Goal: Information Seeking & Learning: Learn about a topic

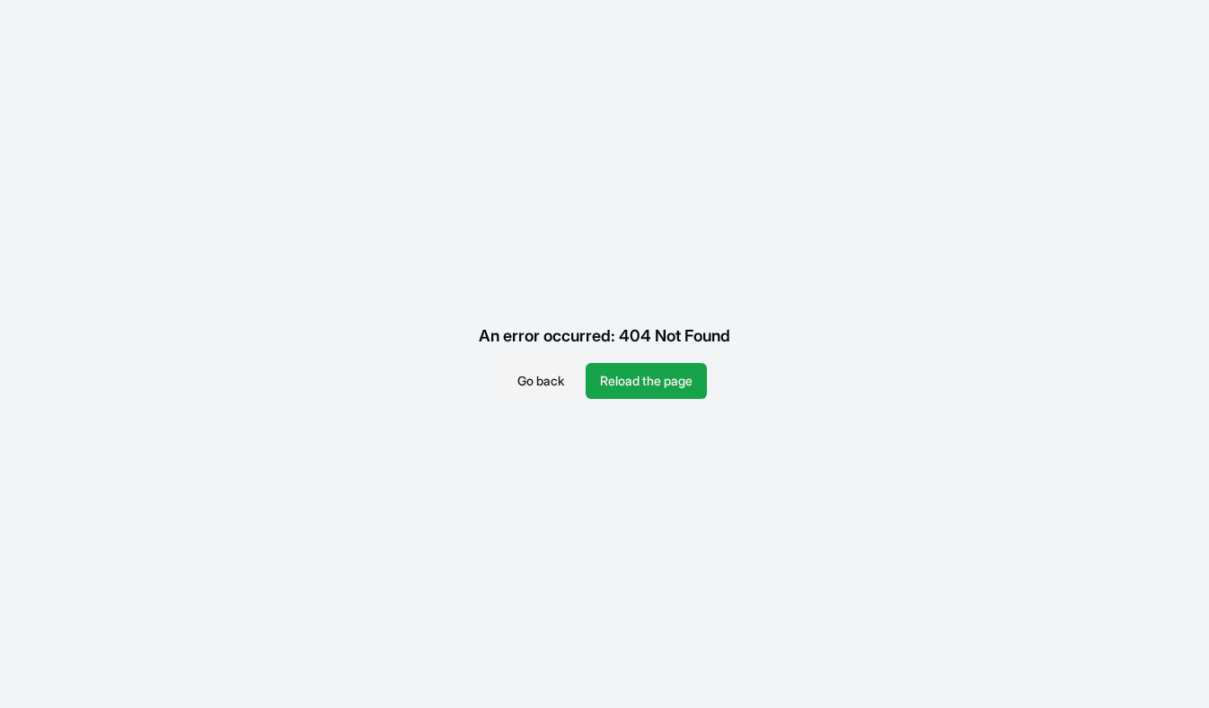
click at [657, 379] on button "Reload the page" at bounding box center [646, 381] width 121 height 36
click at [542, 373] on button "Go back" at bounding box center [540, 381] width 75 height 36
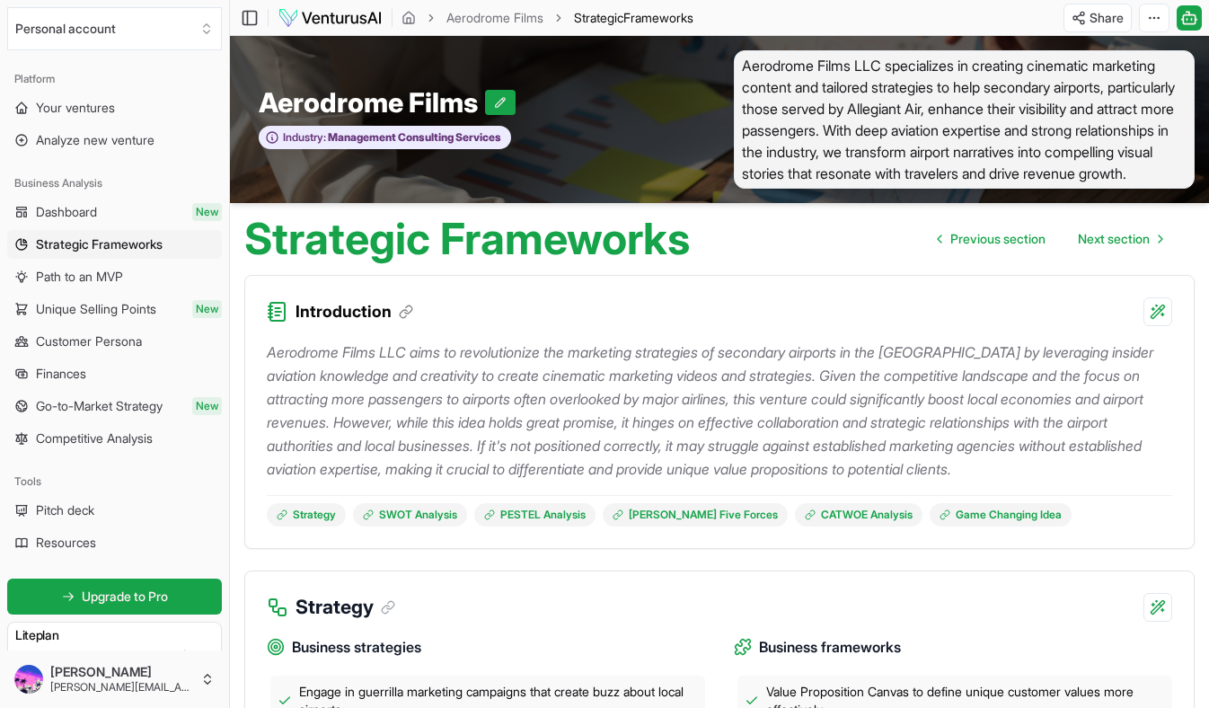
scroll to position [2375, 0]
click at [983, 246] on span "Previous section" at bounding box center [997, 239] width 95 height 18
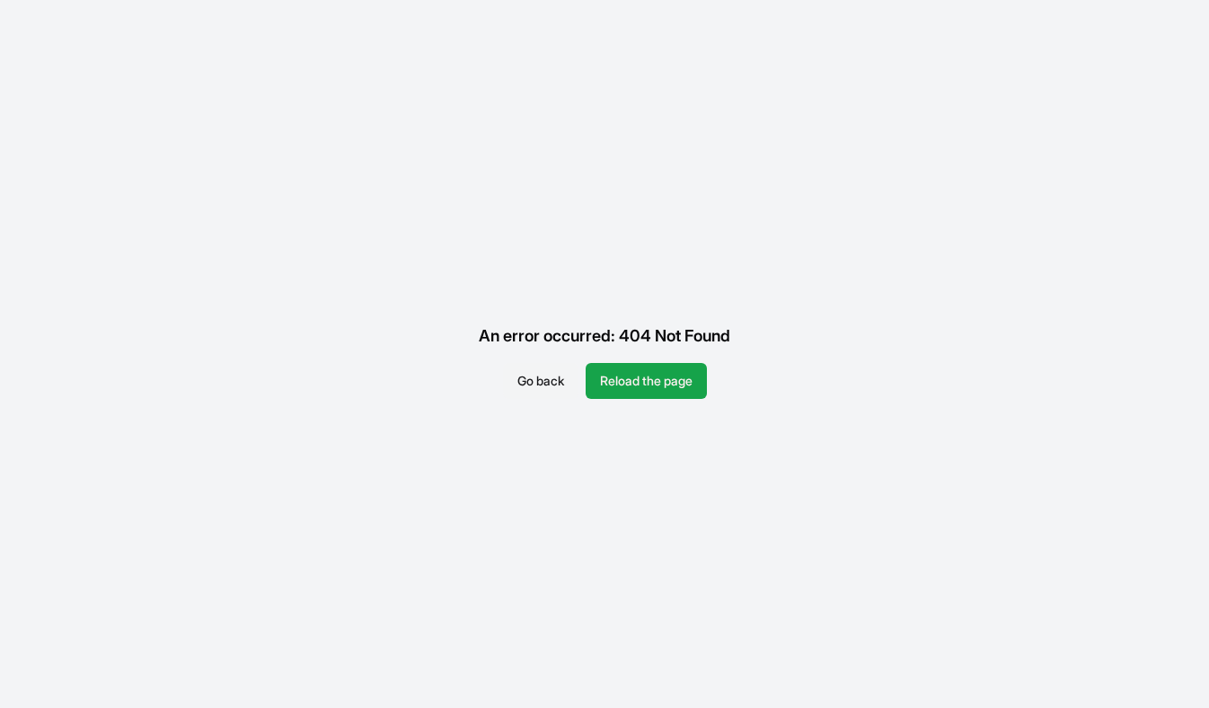
click at [524, 379] on button "Go back" at bounding box center [540, 381] width 75 height 36
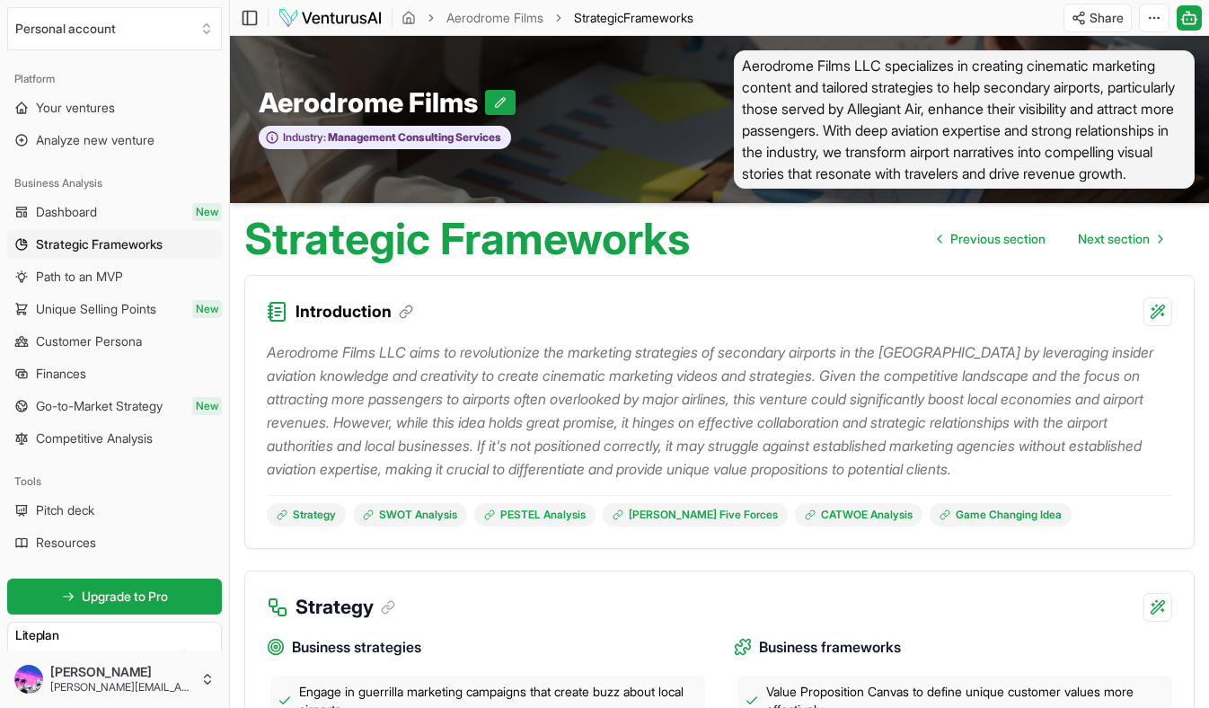
scroll to position [2375, 0]
click at [1116, 238] on span "Next section" at bounding box center [1114, 239] width 72 height 18
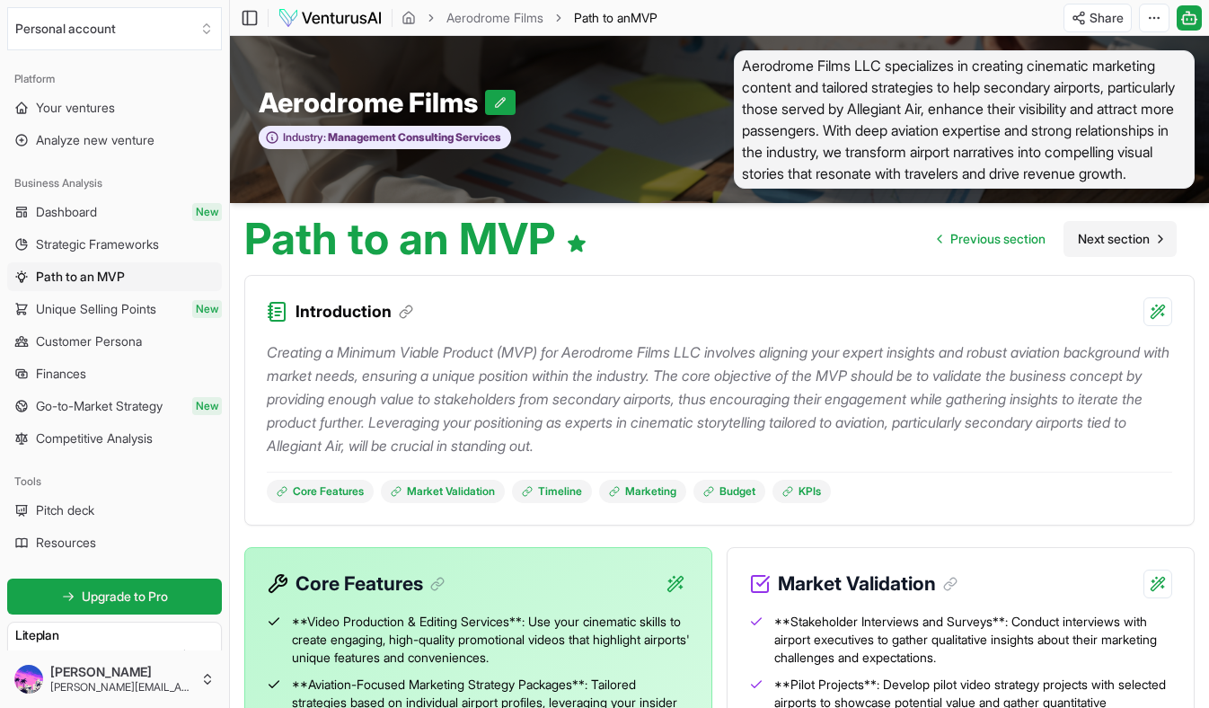
click at [1122, 233] on span "Next section" at bounding box center [1114, 239] width 72 height 18
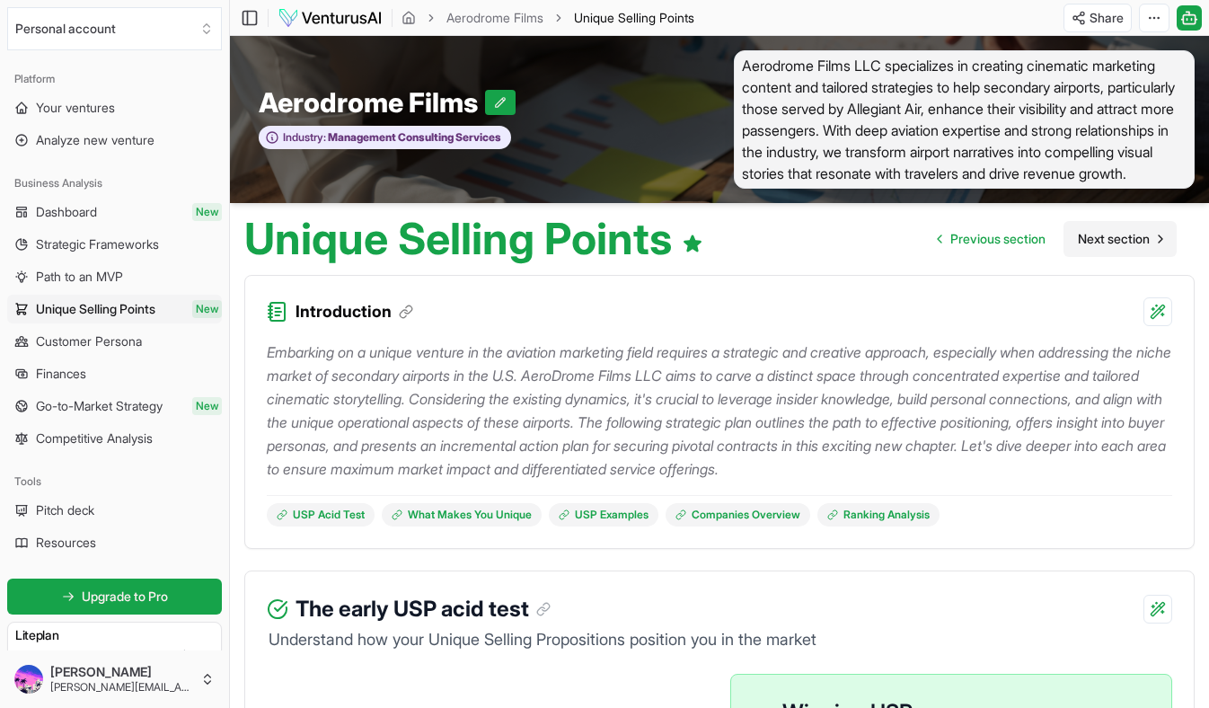
click at [1122, 233] on span "Next section" at bounding box center [1114, 239] width 72 height 18
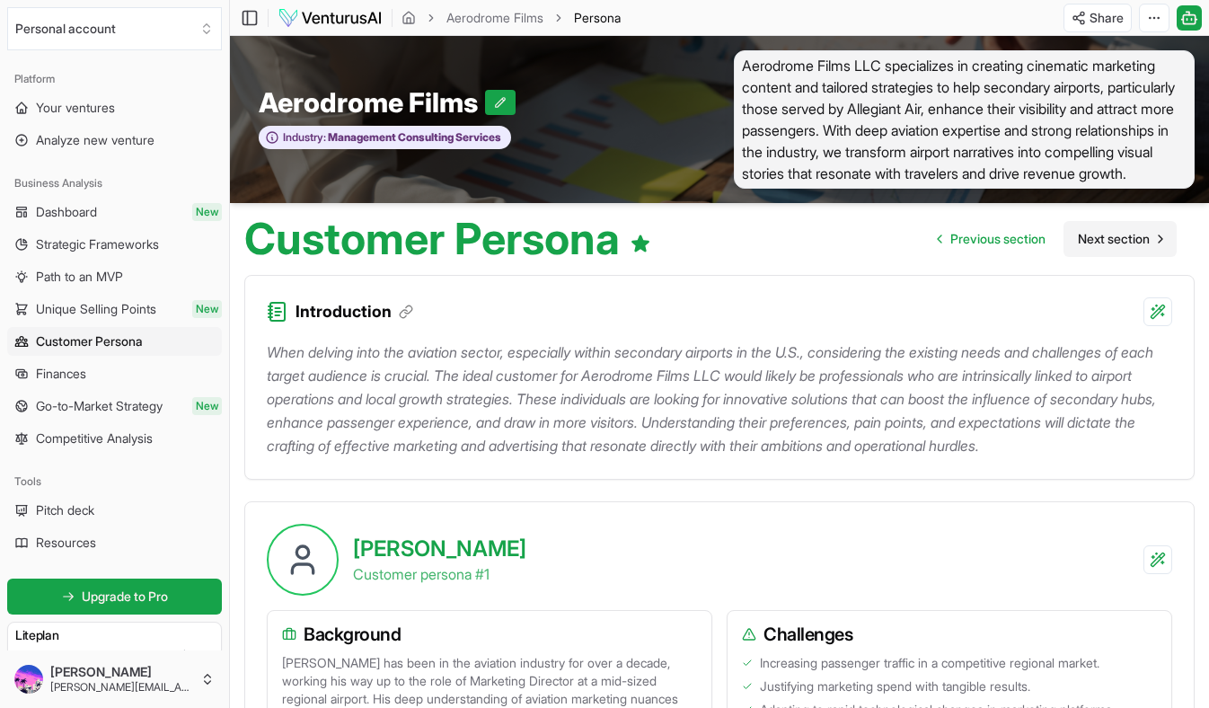
click at [1122, 233] on span "Next section" at bounding box center [1114, 239] width 72 height 18
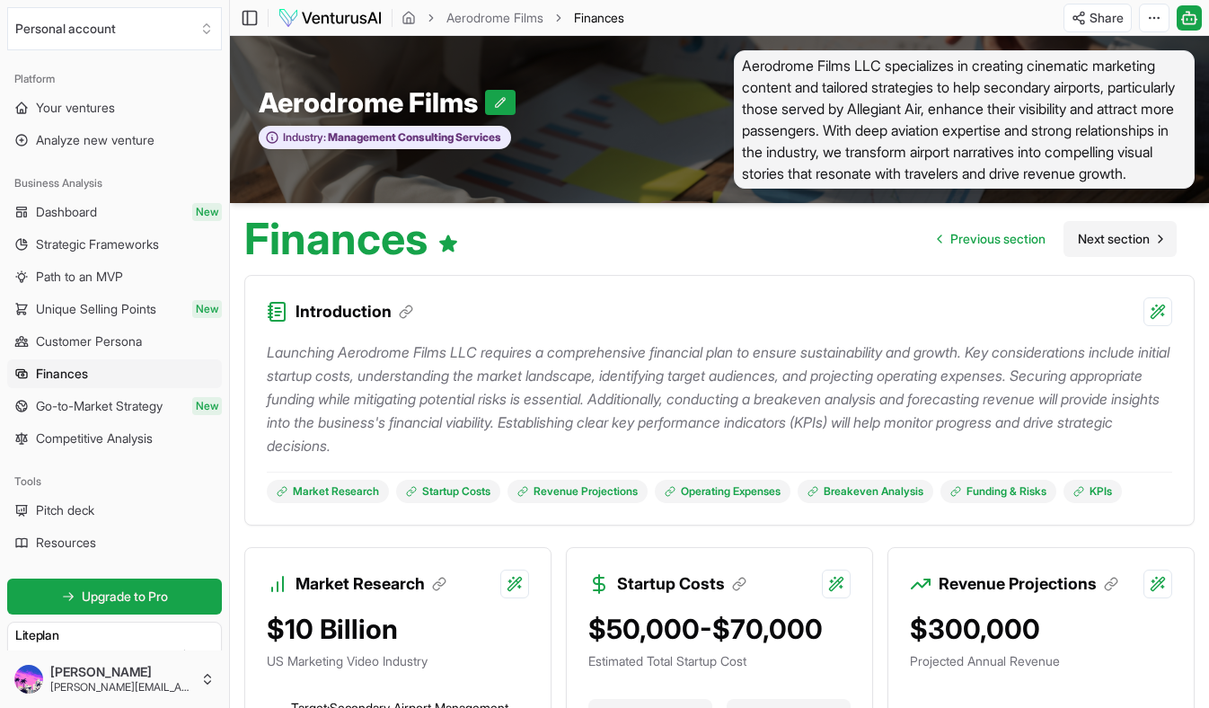
click at [1122, 233] on span "Next section" at bounding box center [1114, 239] width 72 height 18
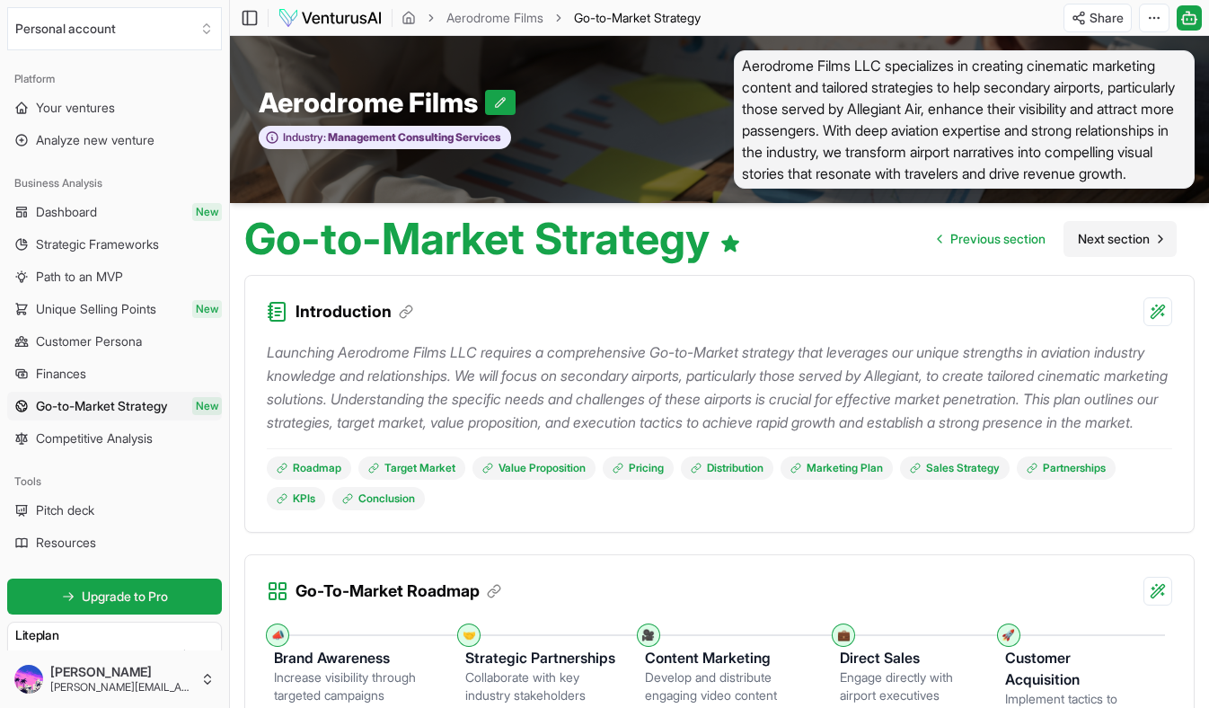
click at [1122, 233] on span "Next section" at bounding box center [1114, 239] width 72 height 18
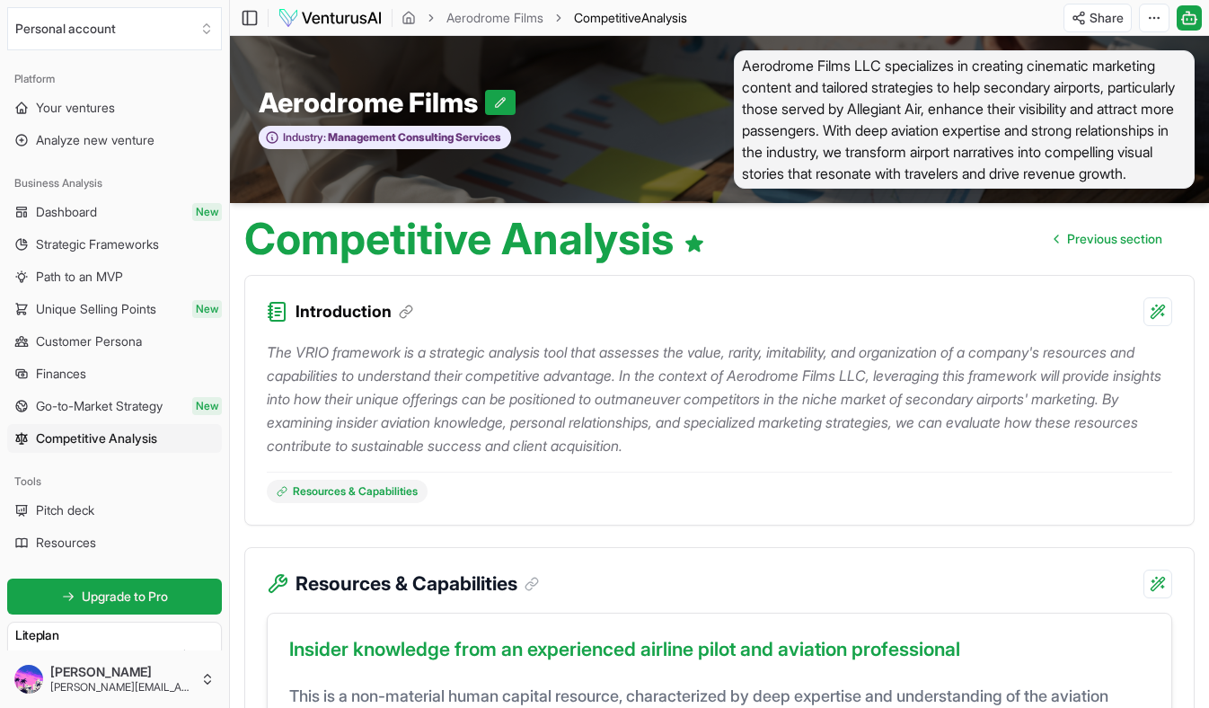
click at [1122, 233] on span "Previous section" at bounding box center [1114, 239] width 95 height 18
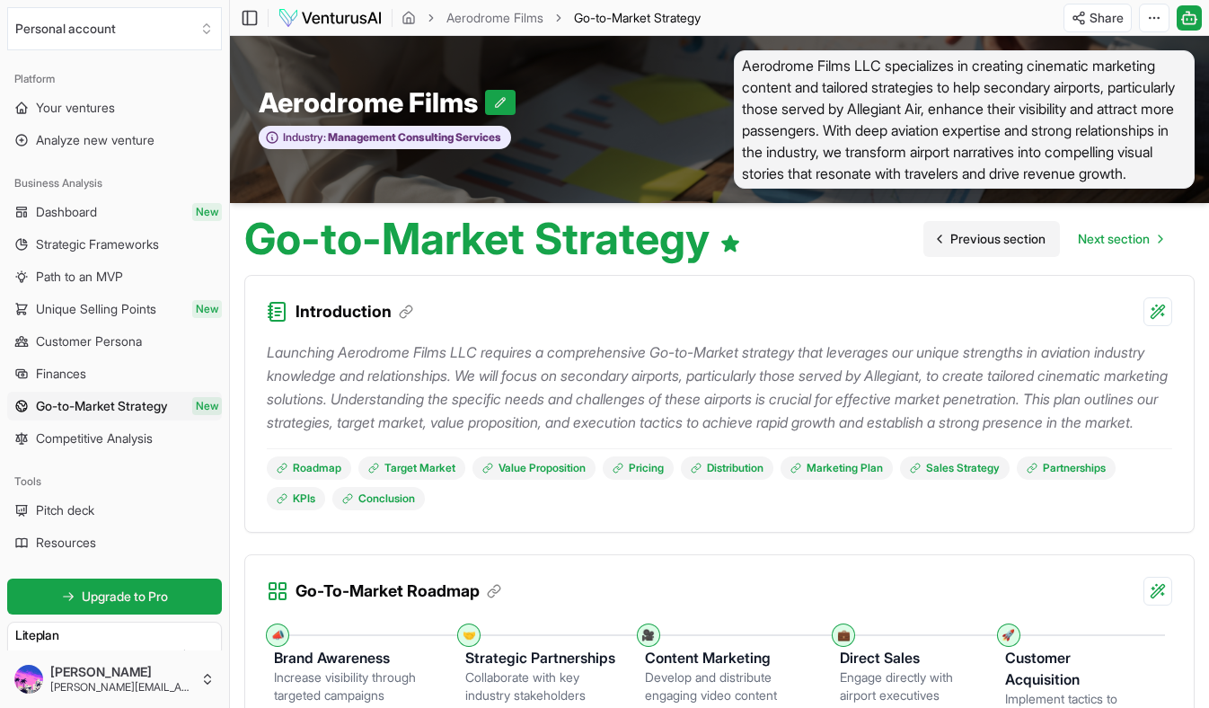
click at [972, 236] on span "Previous section" at bounding box center [997, 239] width 95 height 18
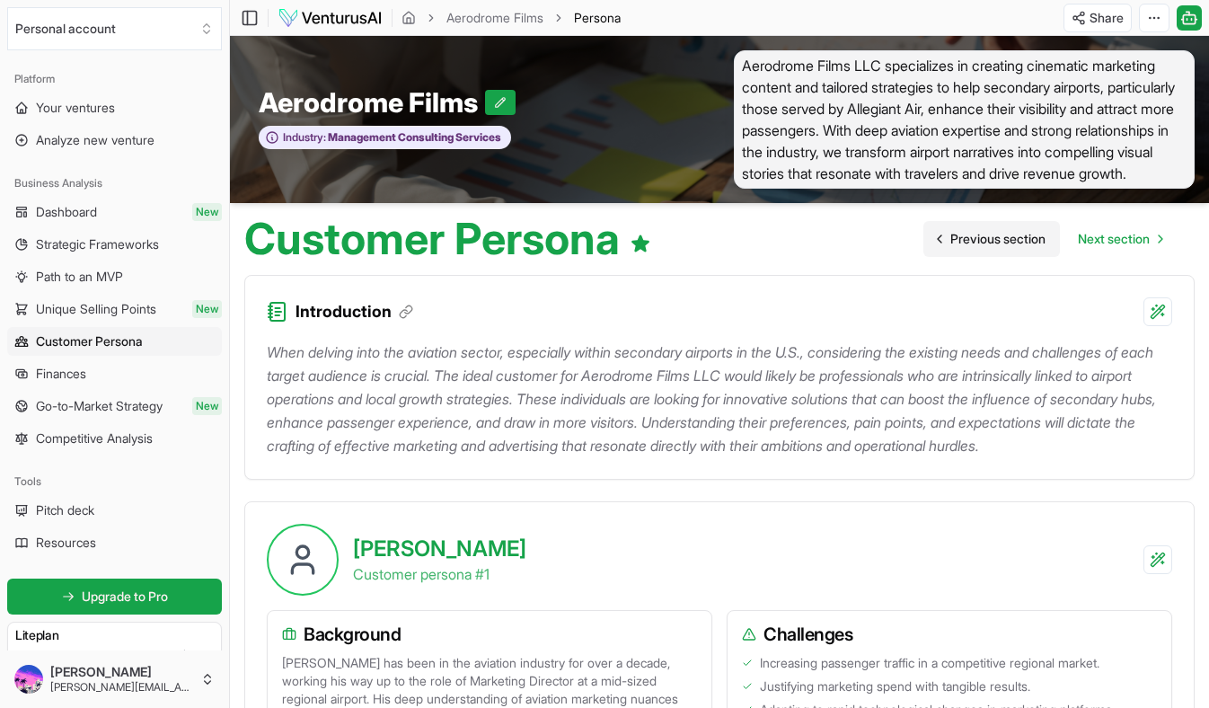
click at [974, 237] on span "Previous section" at bounding box center [997, 239] width 95 height 18
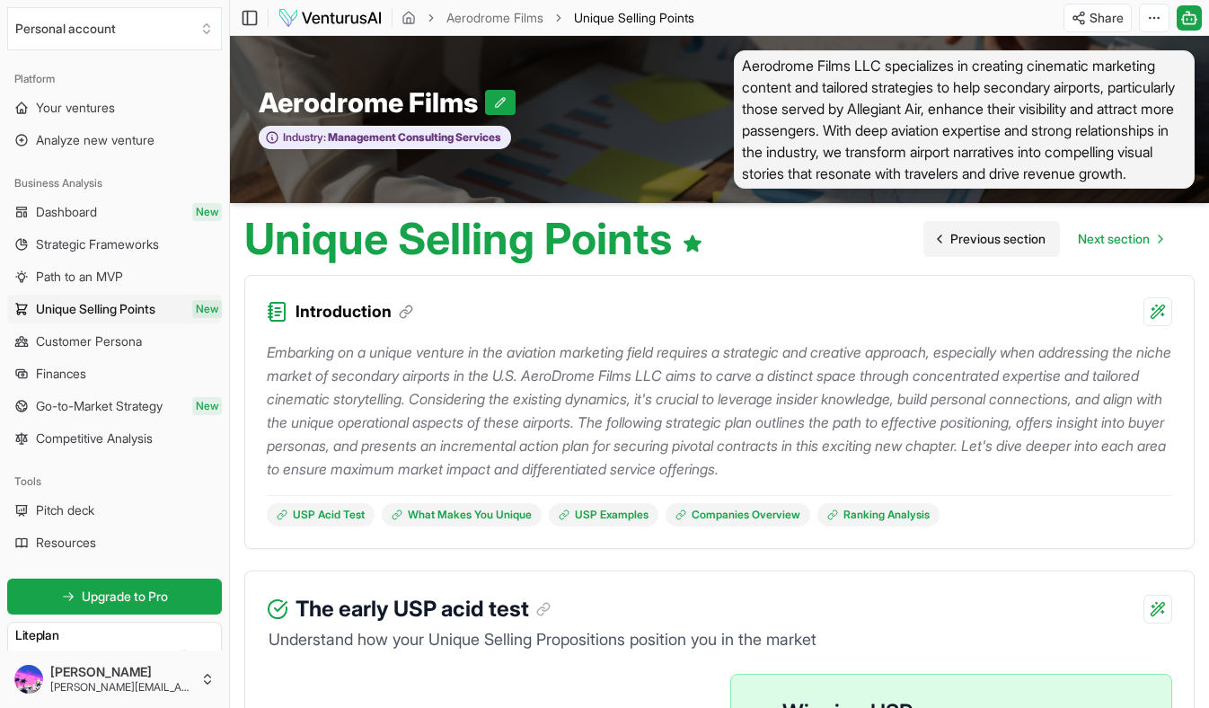
click at [974, 237] on span "Previous section" at bounding box center [997, 239] width 95 height 18
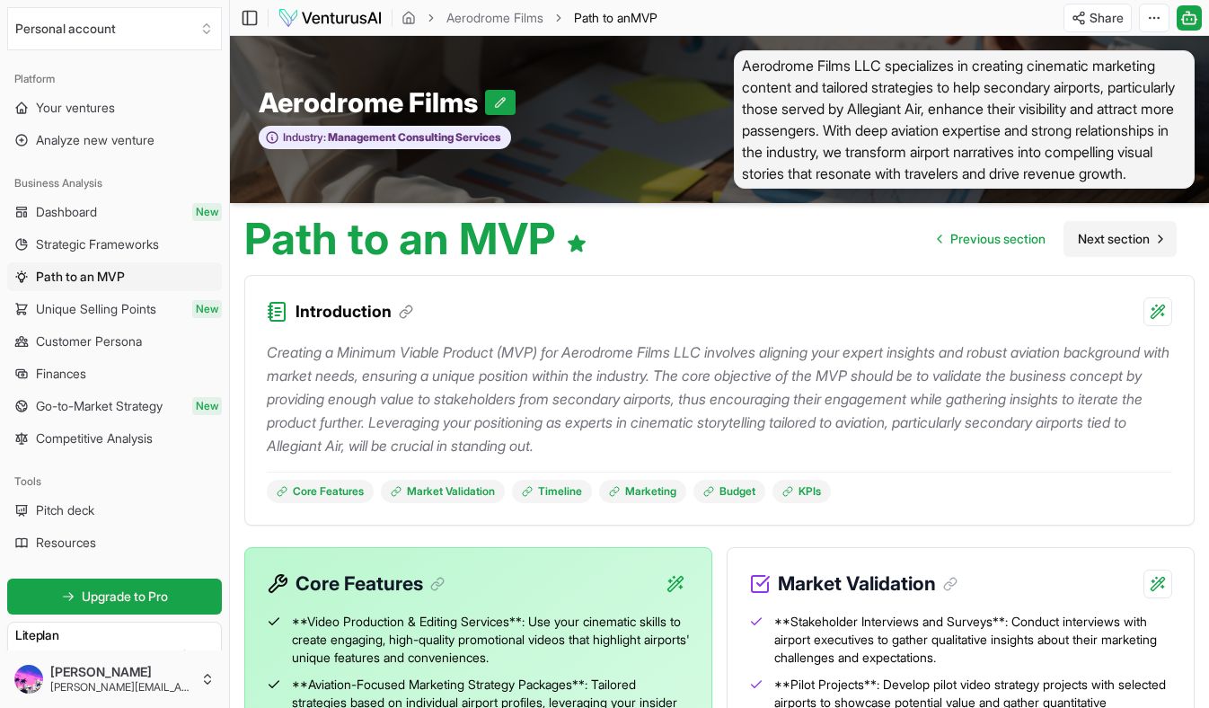
click at [1119, 244] on span "Next section" at bounding box center [1114, 239] width 72 height 18
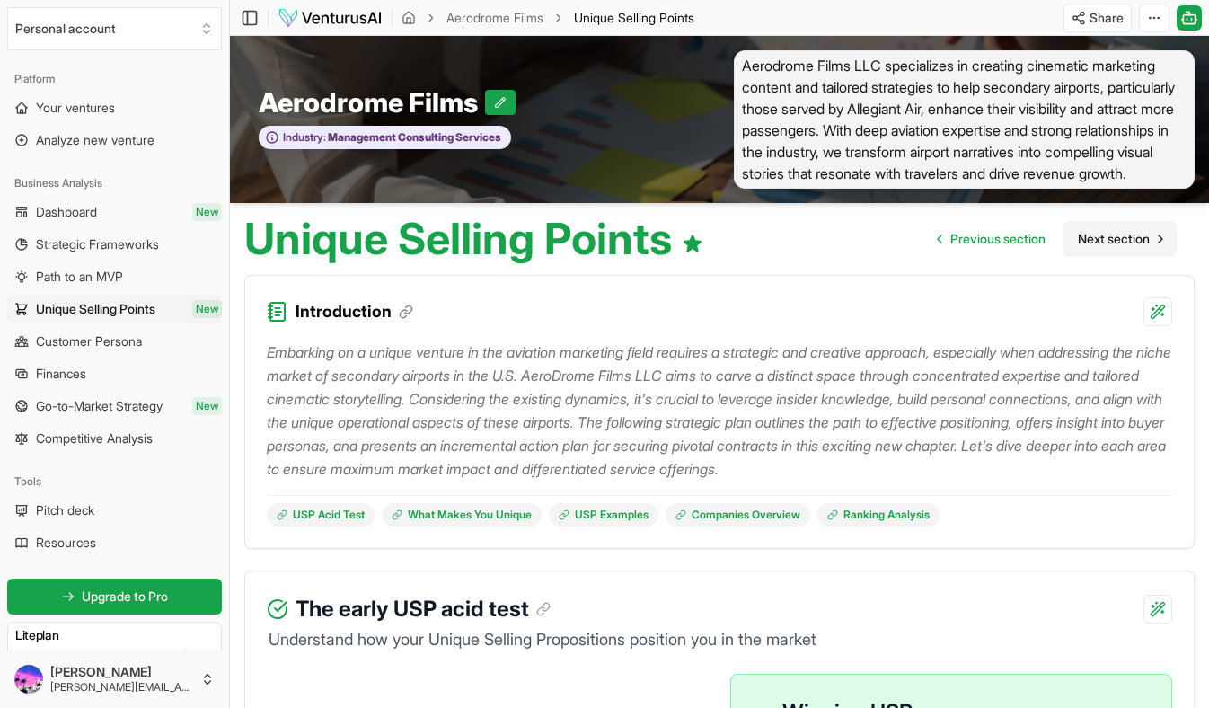
click at [1117, 242] on span "Next section" at bounding box center [1114, 239] width 72 height 18
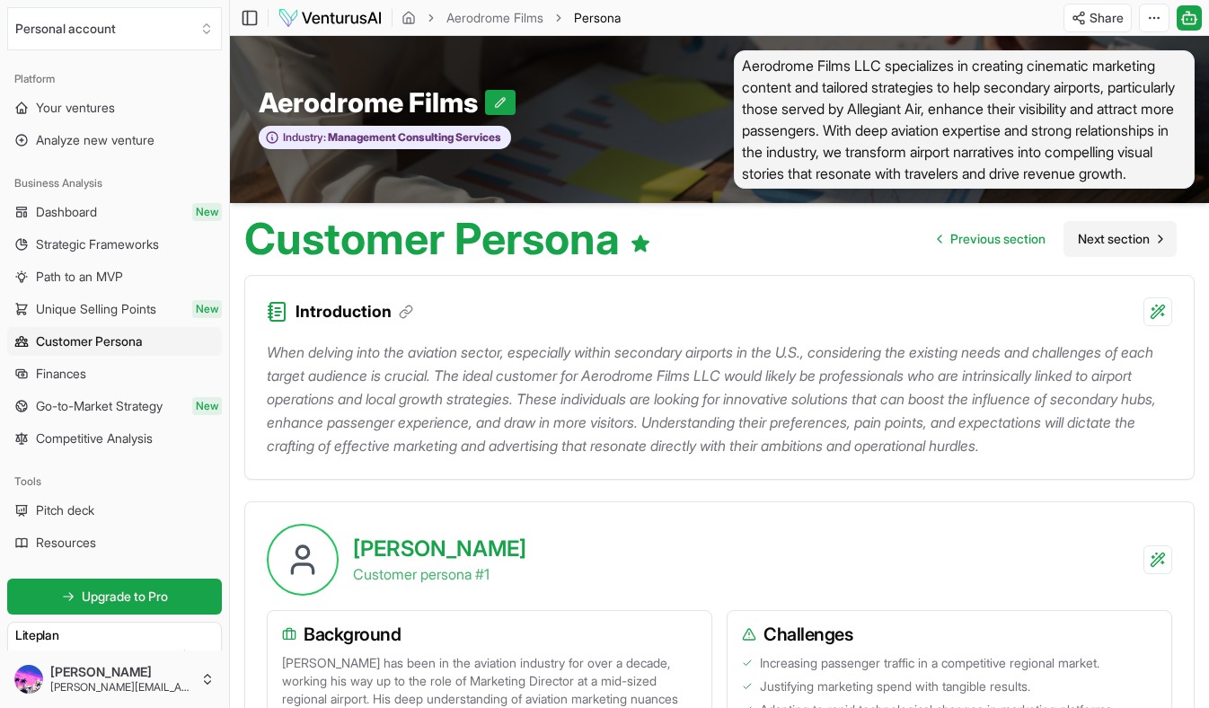
click at [1117, 242] on span "Next section" at bounding box center [1114, 239] width 72 height 18
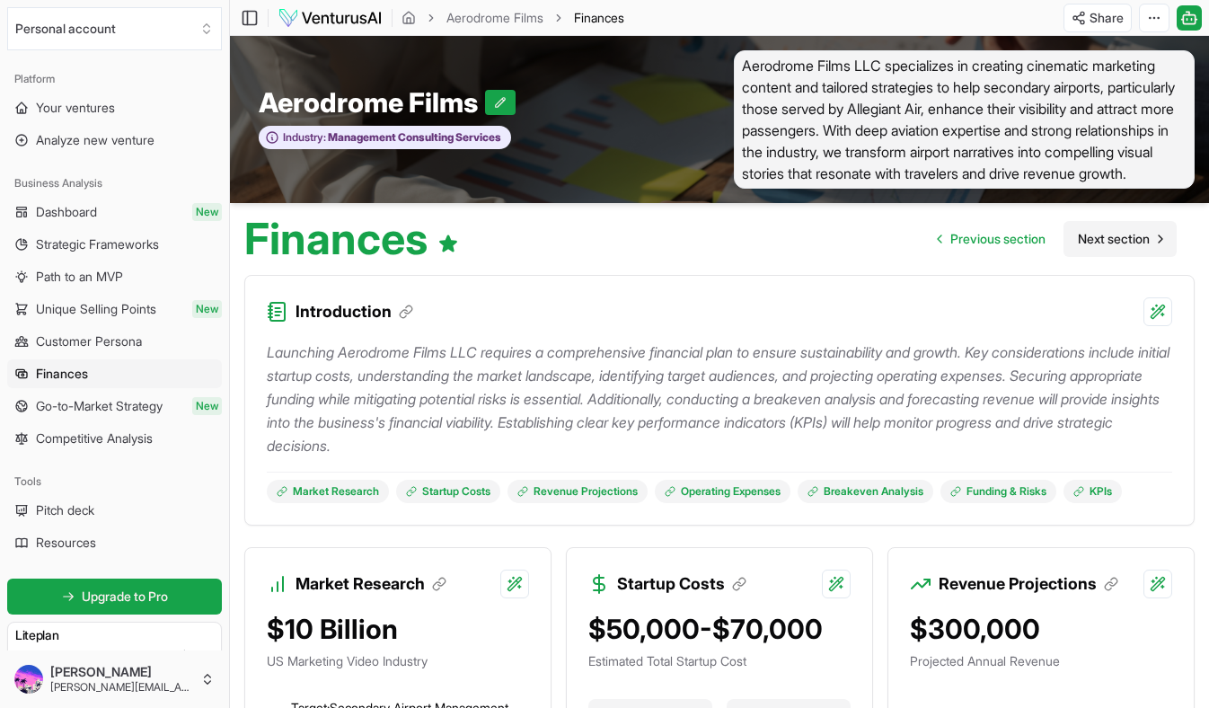
click at [1117, 242] on span "Next section" at bounding box center [1114, 239] width 72 height 18
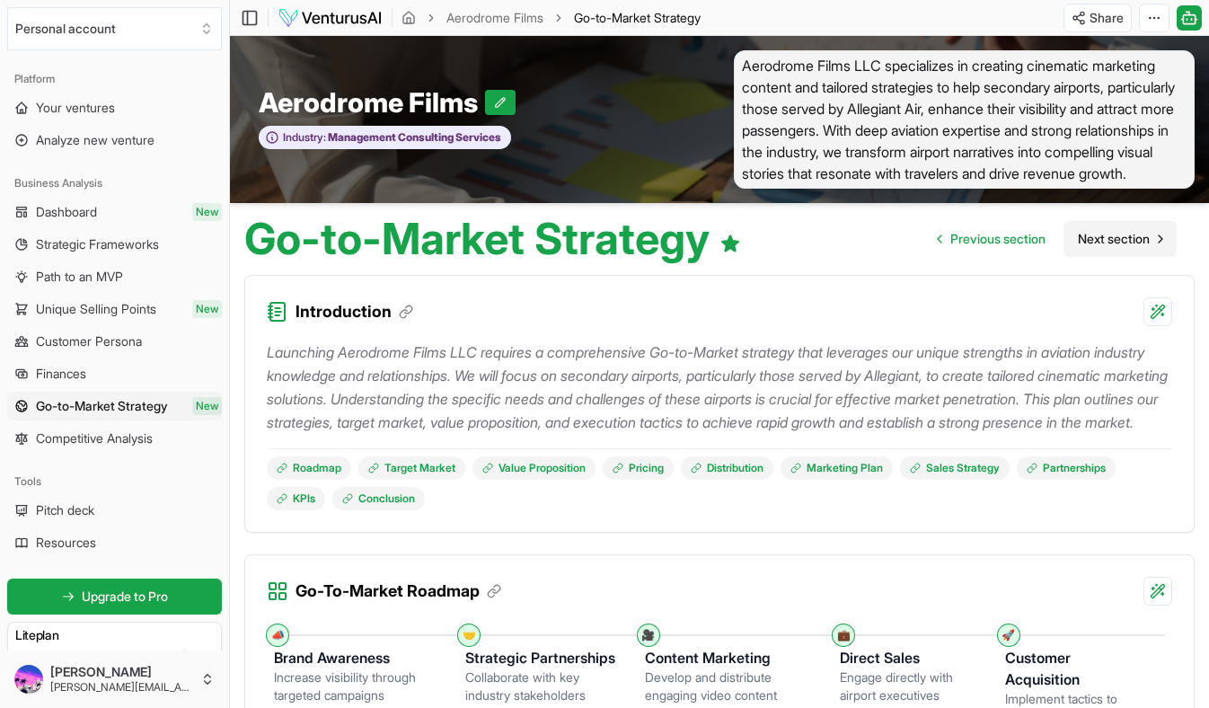
click at [1130, 239] on span "Next section" at bounding box center [1114, 239] width 72 height 18
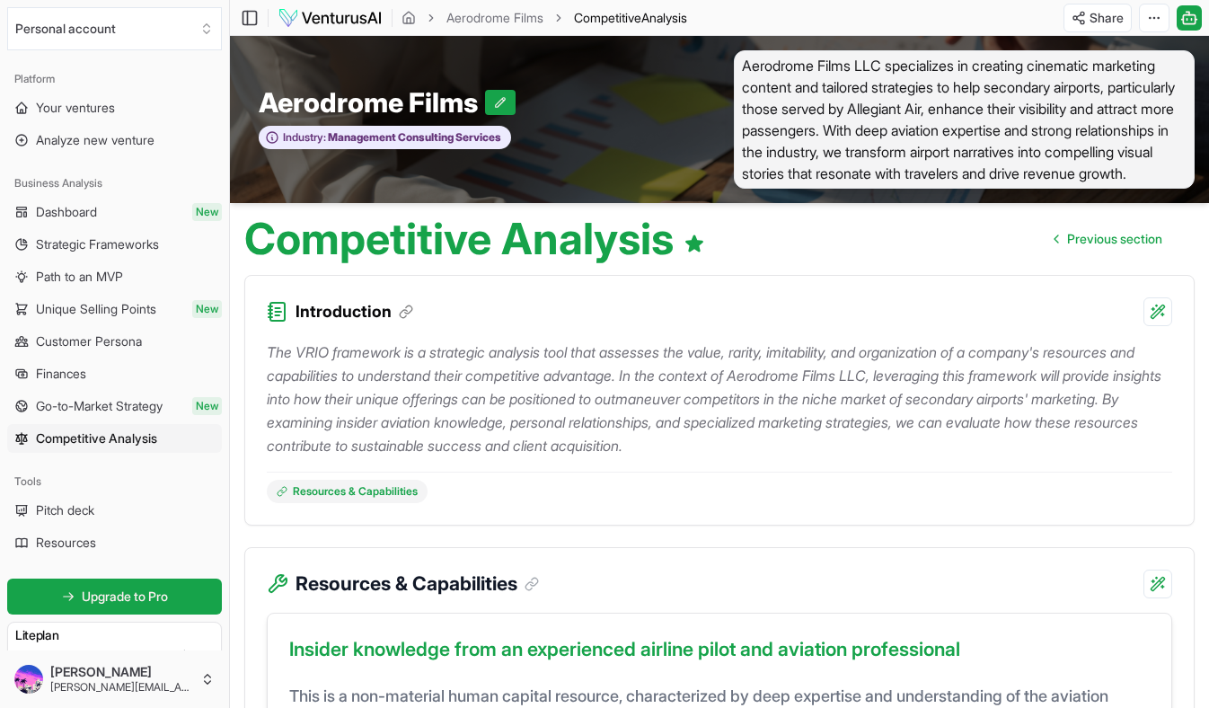
click at [1130, 239] on span "Previous section" at bounding box center [1114, 239] width 95 height 18
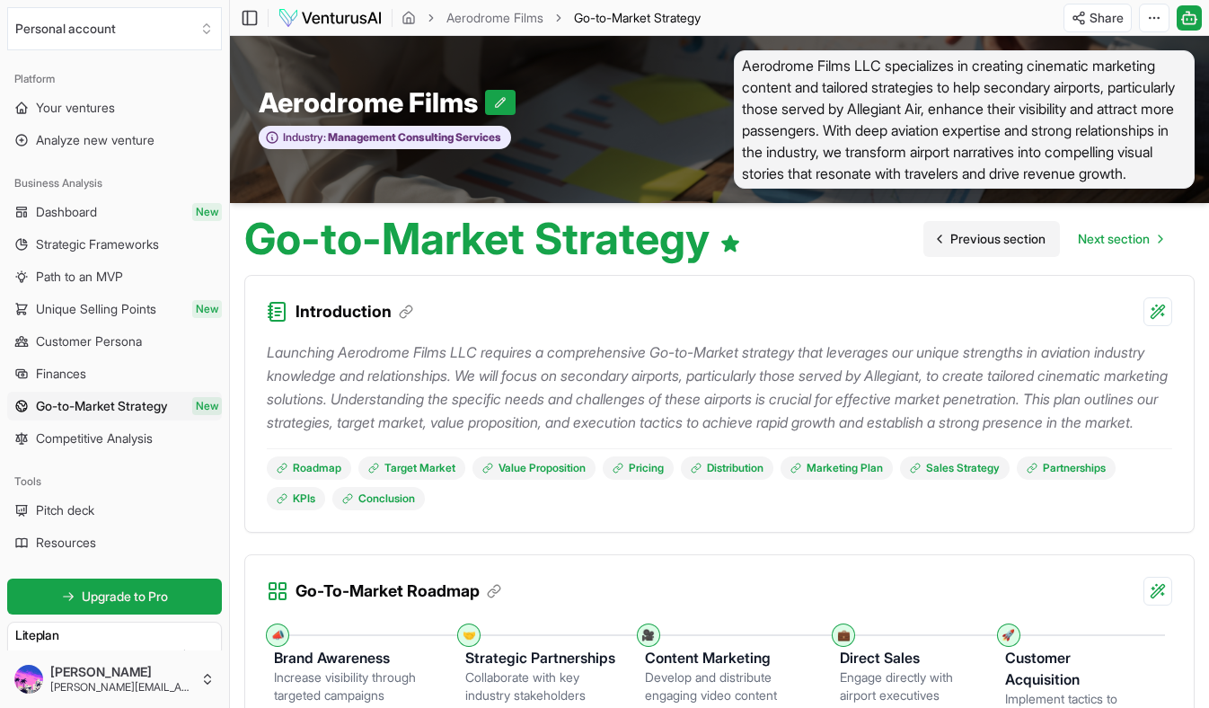
click at [950, 235] on span "Previous section" at bounding box center [997, 239] width 95 height 18
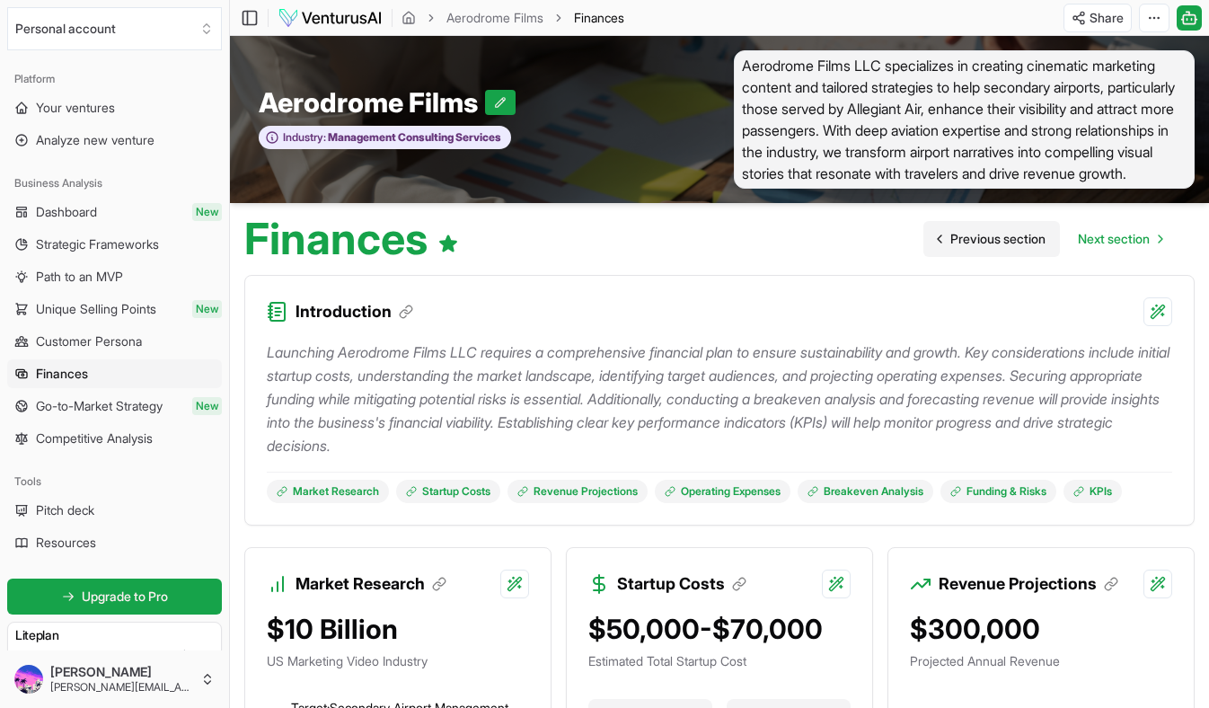
click at [950, 235] on span "Previous section" at bounding box center [997, 239] width 95 height 18
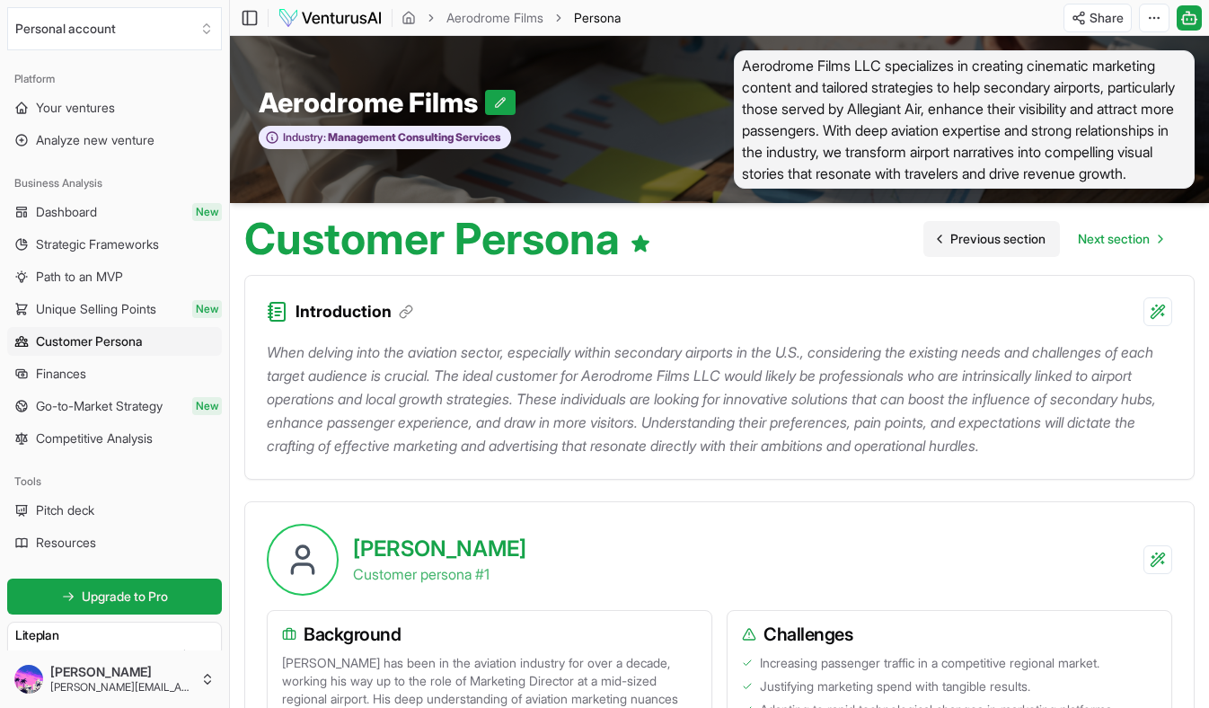
click at [950, 235] on span "Previous section" at bounding box center [997, 239] width 95 height 18
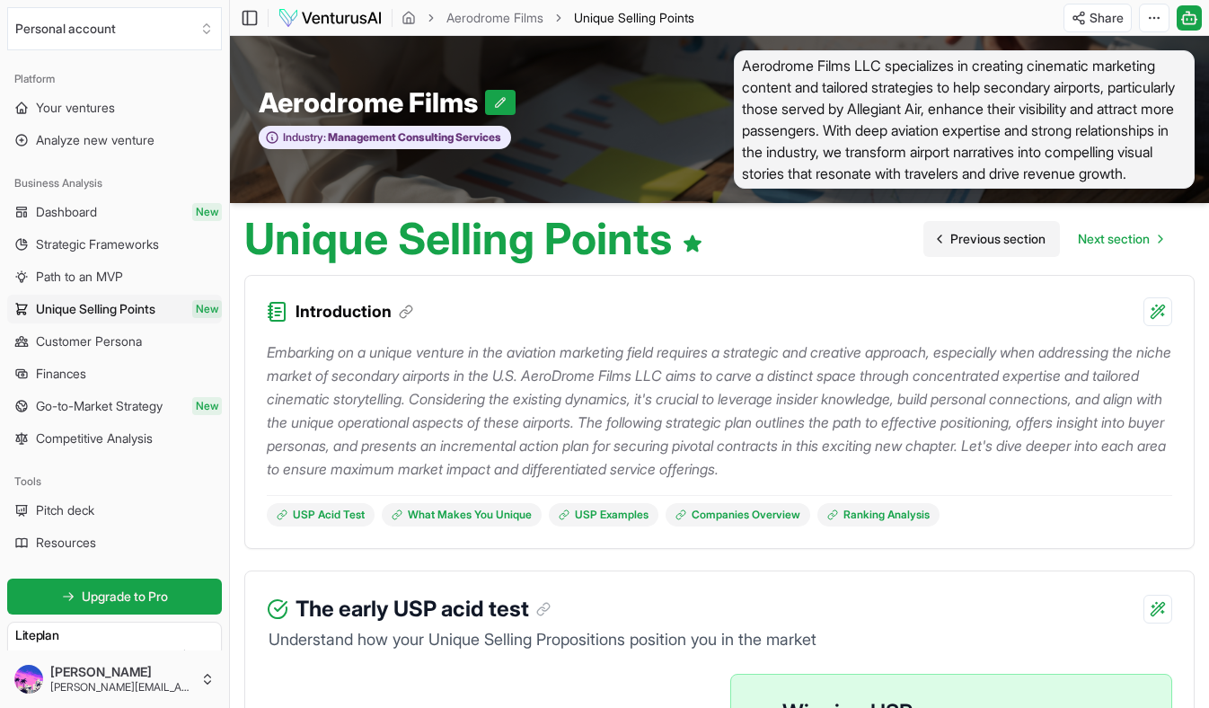
click at [950, 235] on span "Previous section" at bounding box center [997, 239] width 95 height 18
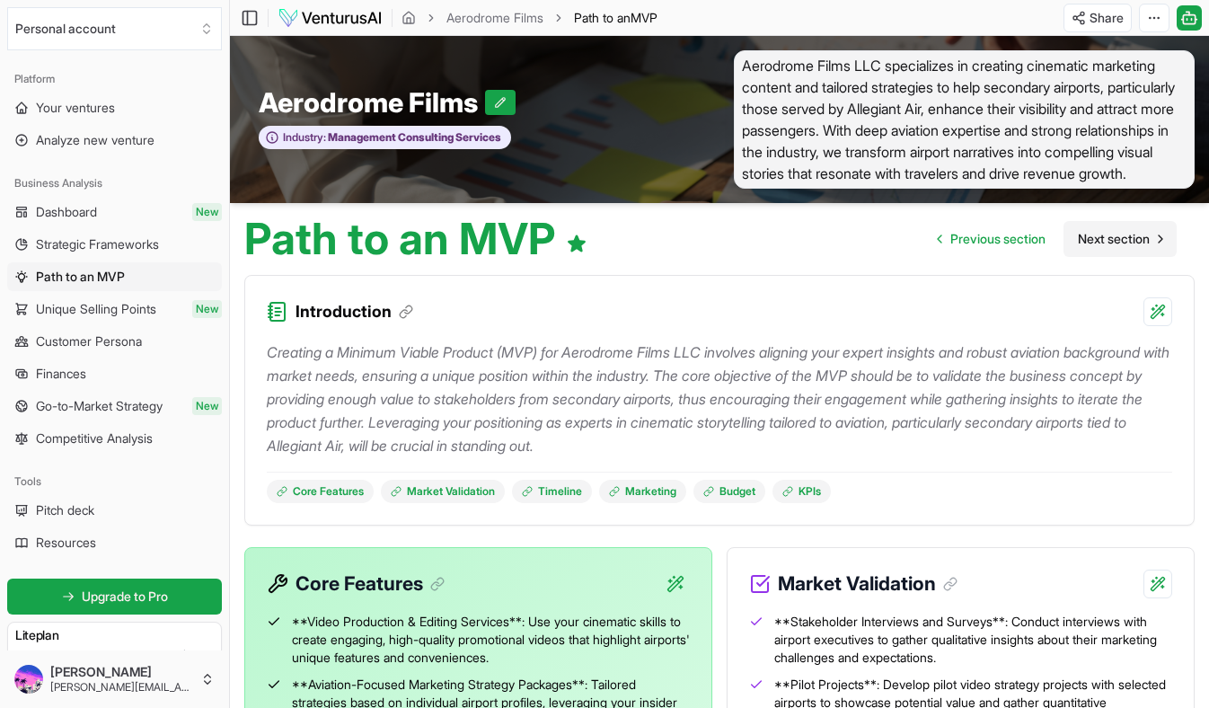
click at [1127, 243] on span "Next section" at bounding box center [1114, 239] width 72 height 18
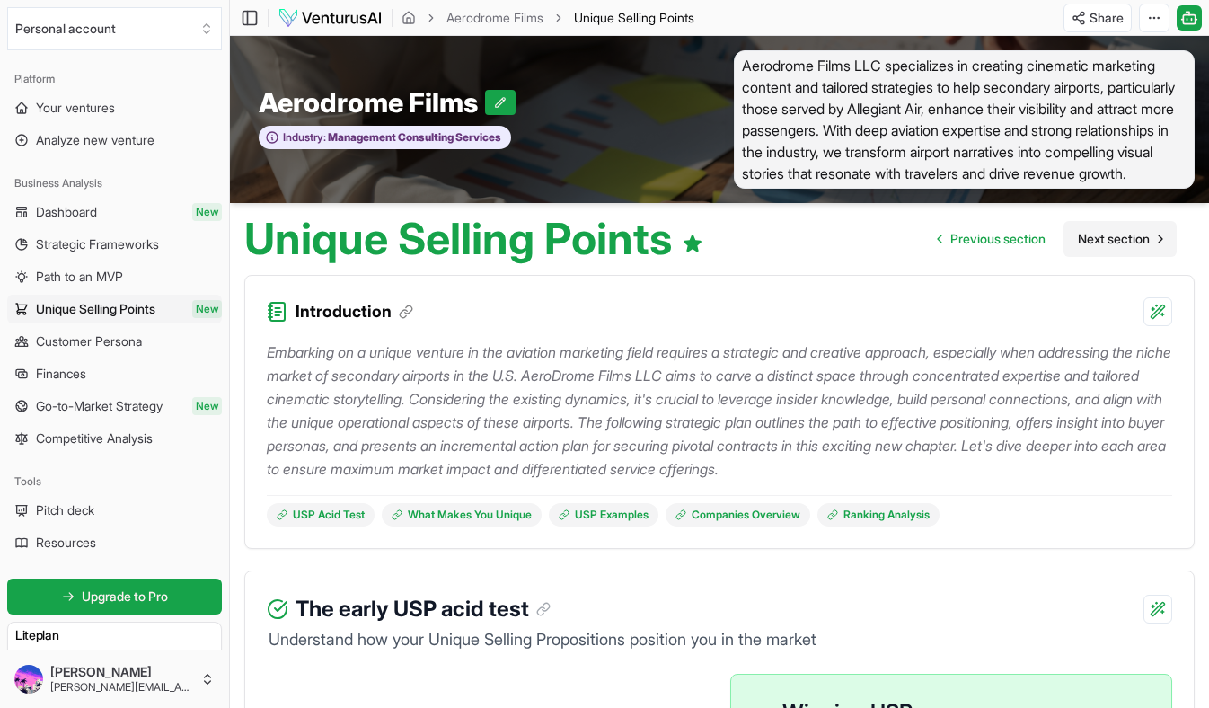
click at [1127, 243] on span "Next section" at bounding box center [1114, 239] width 72 height 18
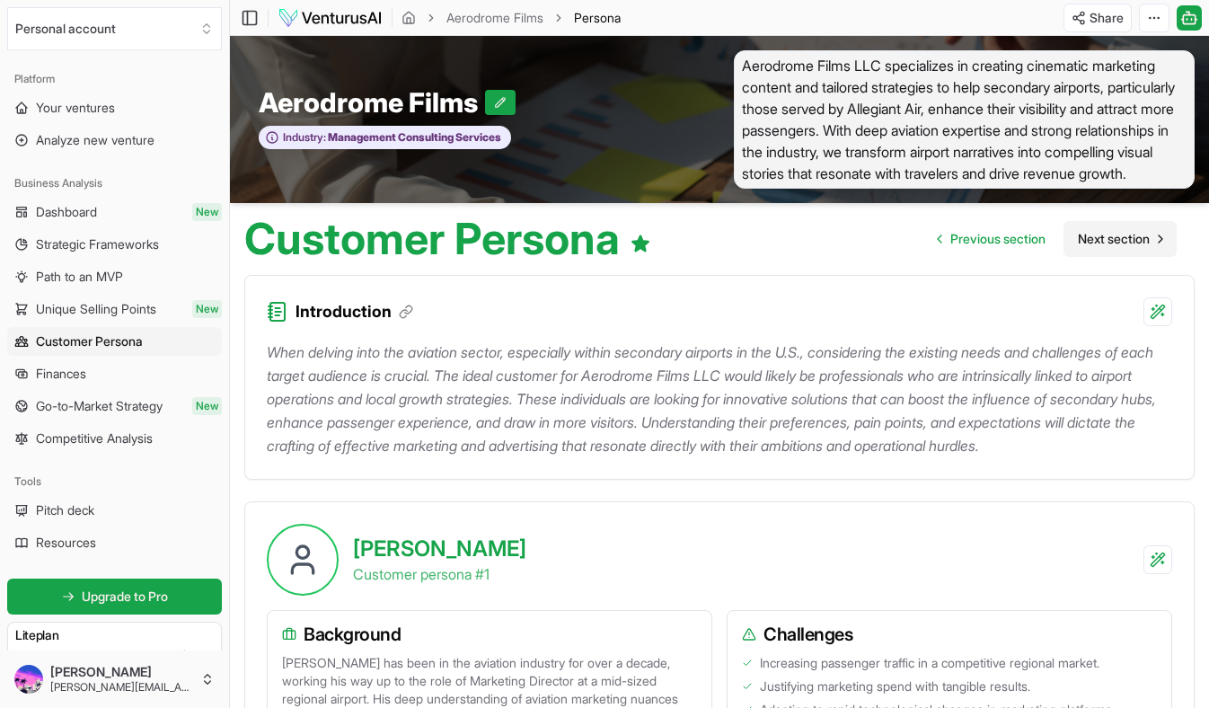
click at [1127, 243] on span "Next section" at bounding box center [1114, 239] width 72 height 18
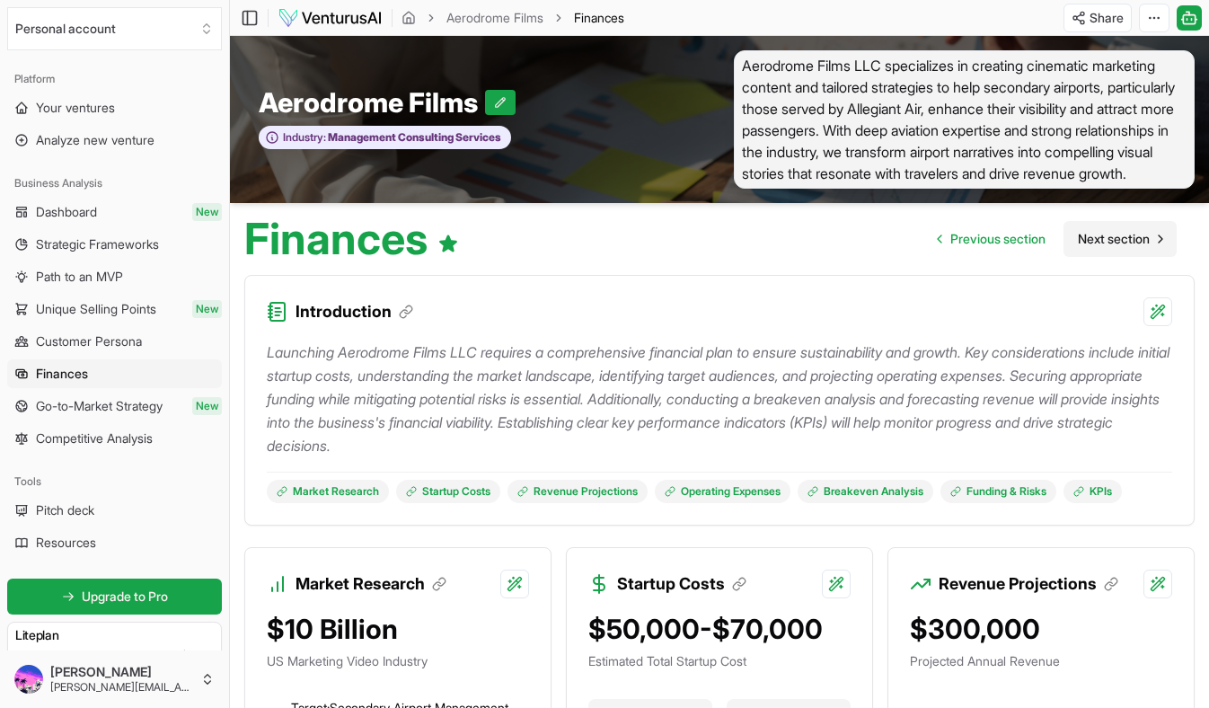
click at [1127, 243] on span "Next section" at bounding box center [1114, 239] width 72 height 18
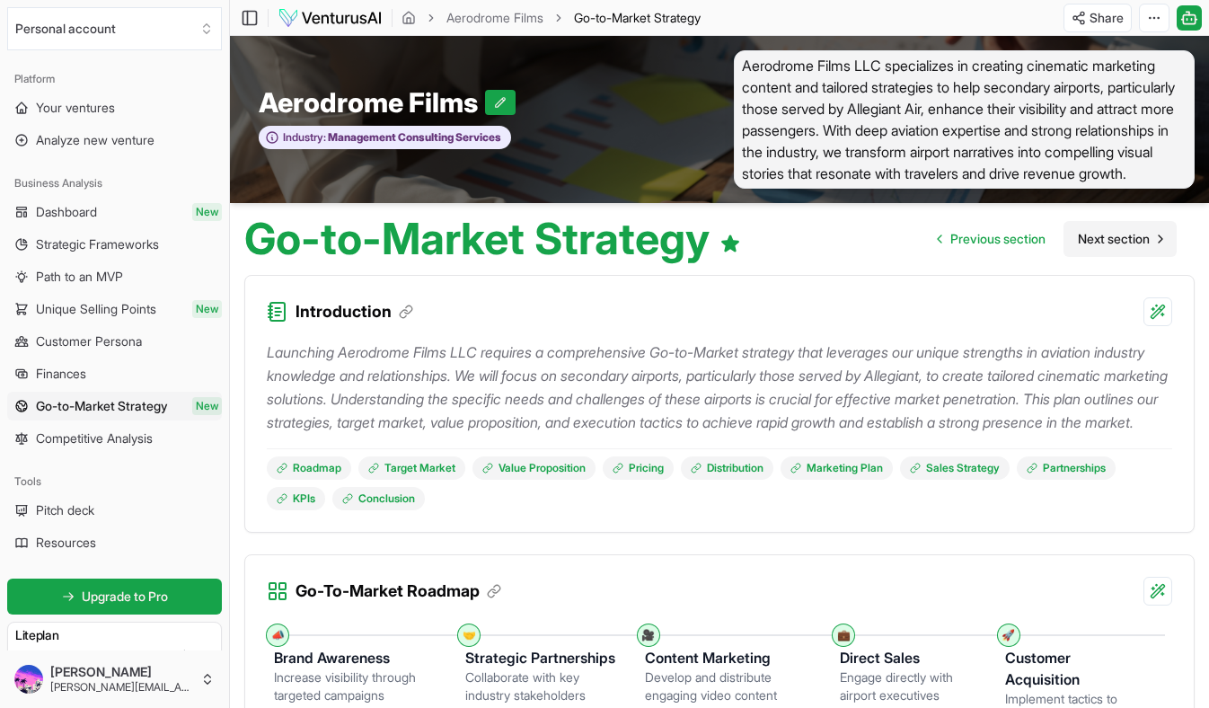
click at [1127, 243] on span "Next section" at bounding box center [1114, 239] width 72 height 18
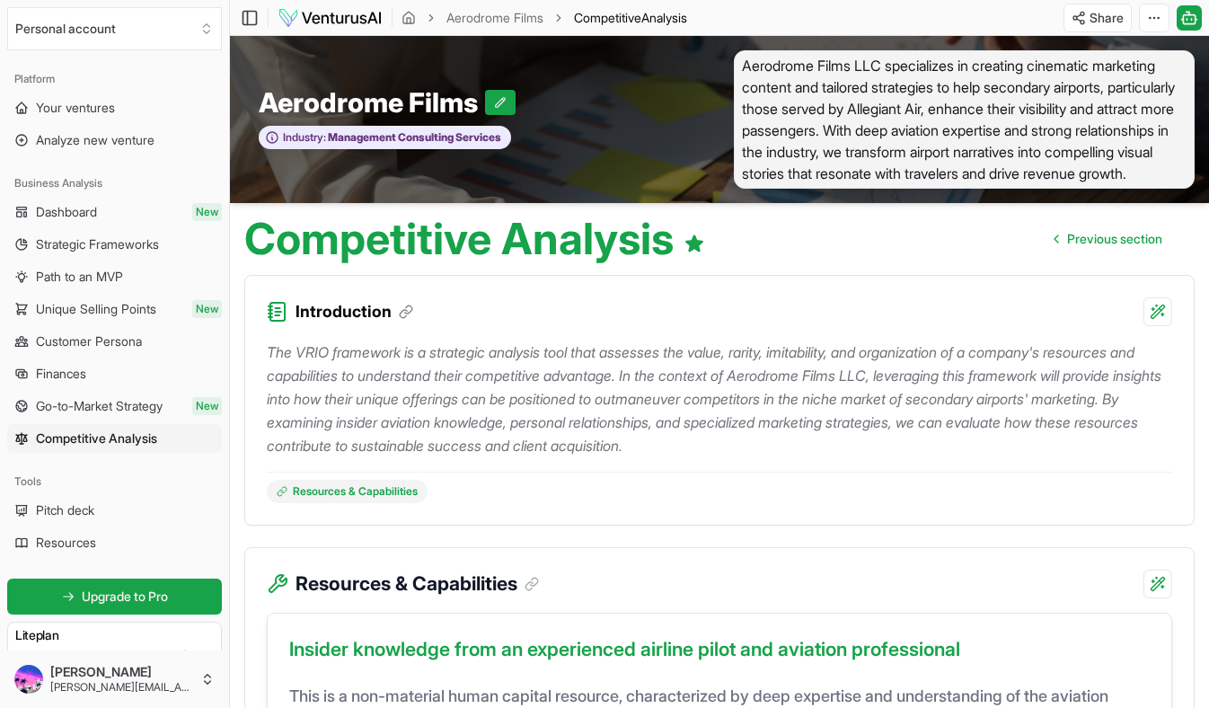
click at [1127, 243] on span "Previous section" at bounding box center [1114, 239] width 95 height 18
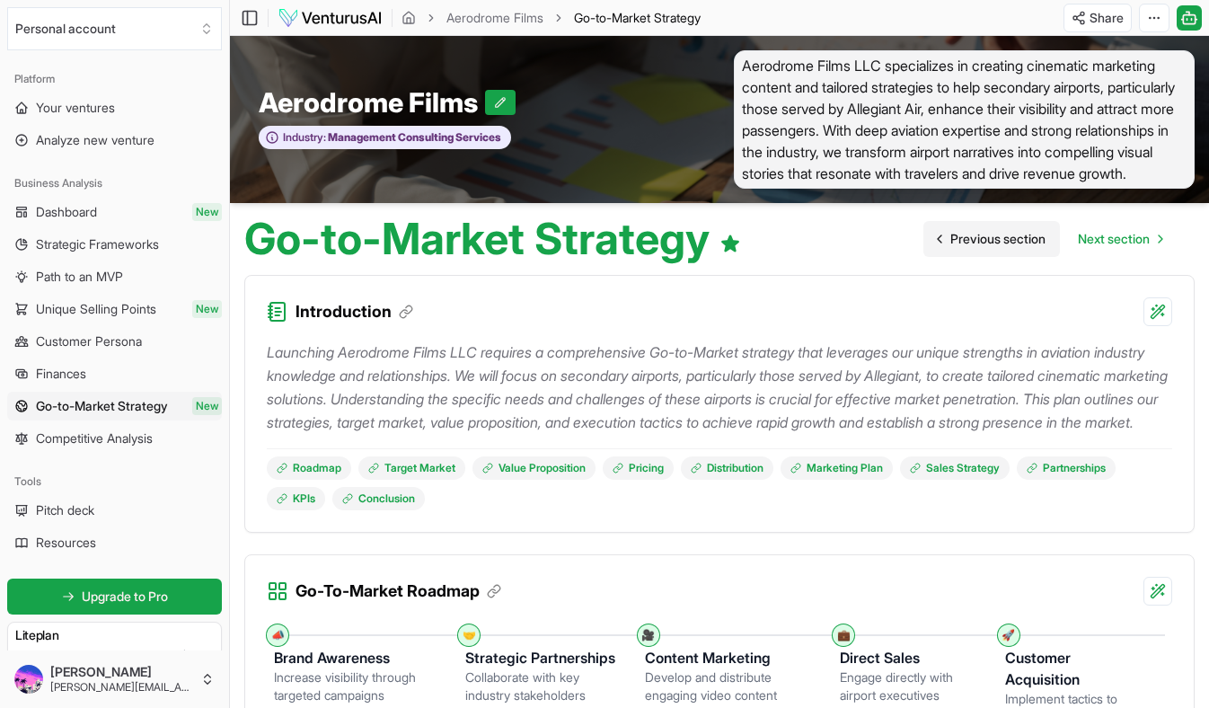
click at [1026, 240] on span "Previous section" at bounding box center [997, 239] width 95 height 18
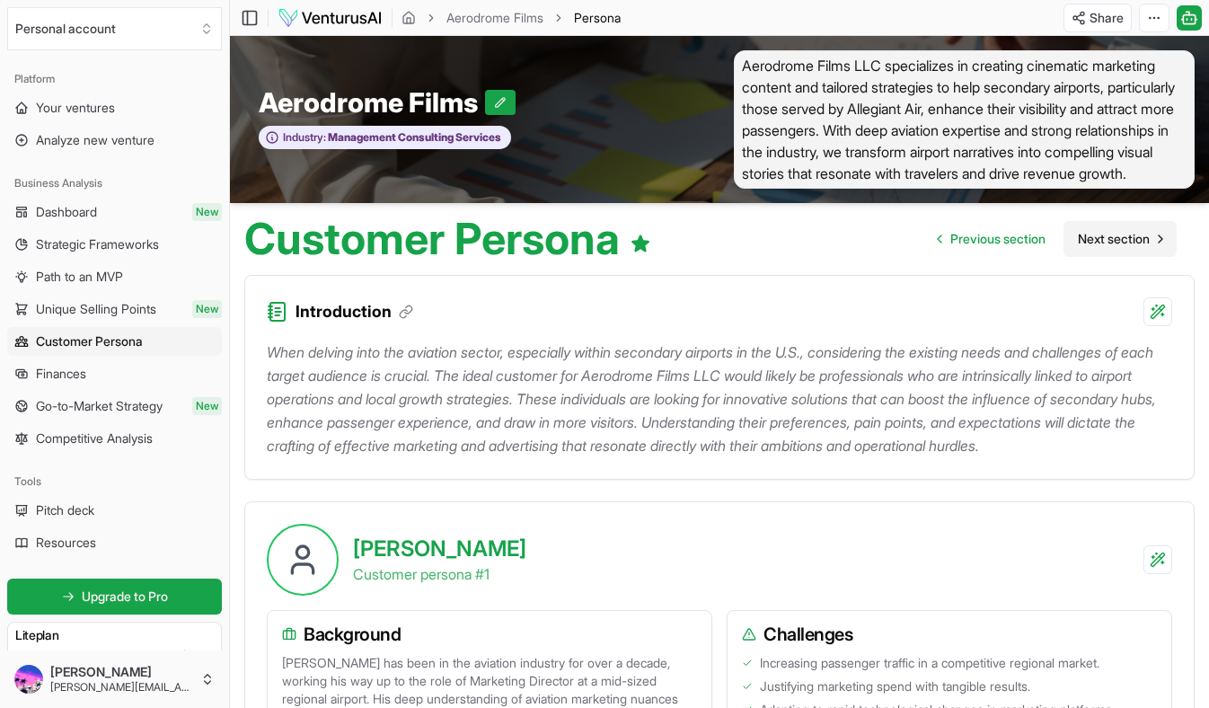
click at [1097, 235] on span "Next section" at bounding box center [1114, 239] width 72 height 18
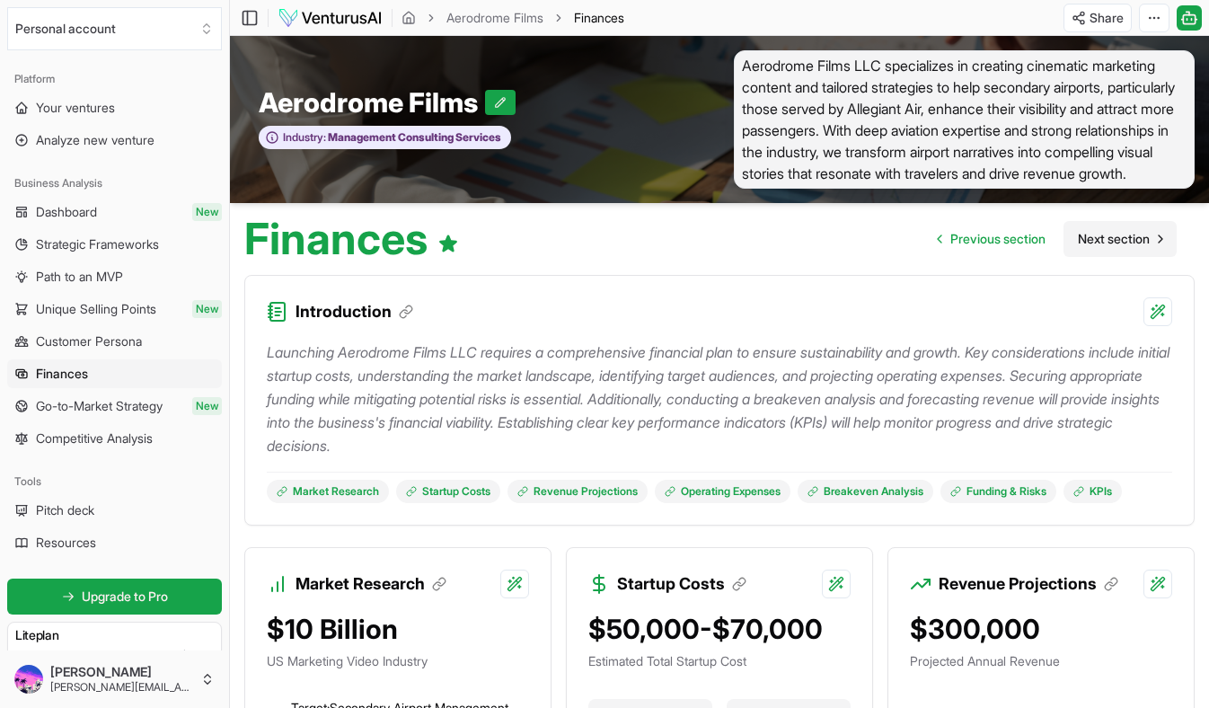
click at [1097, 235] on span "Next section" at bounding box center [1114, 239] width 72 height 18
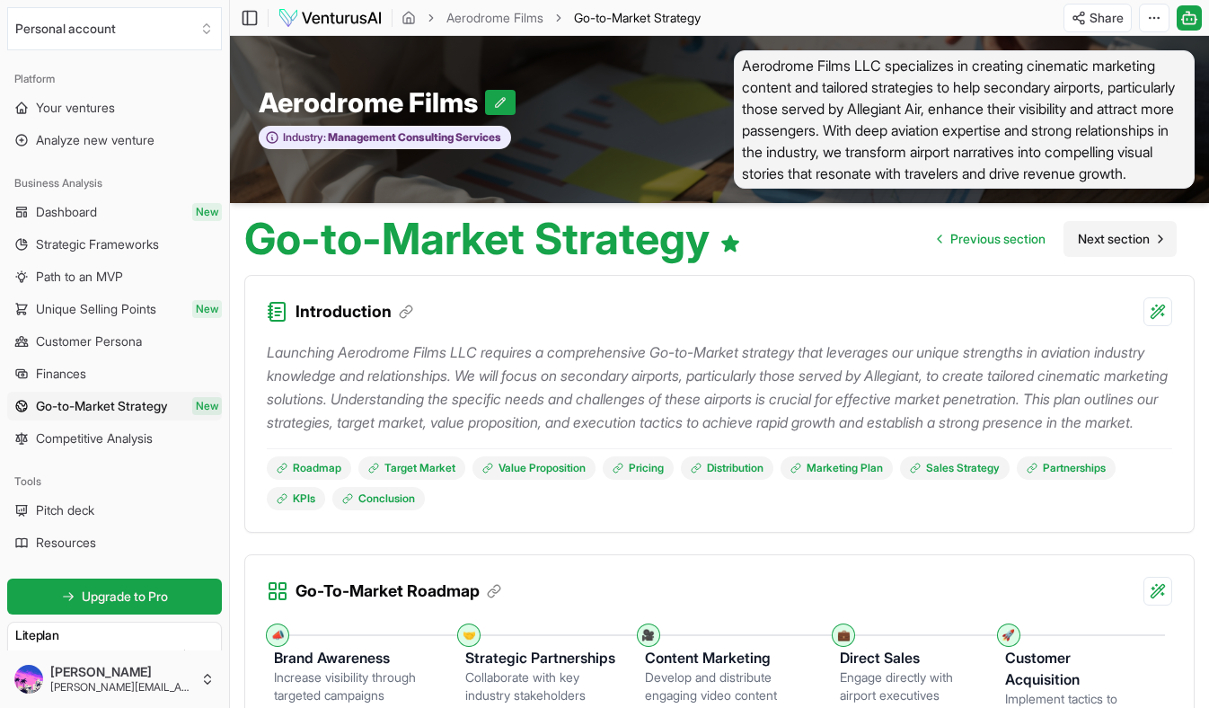
click at [1097, 235] on span "Next section" at bounding box center [1114, 239] width 72 height 18
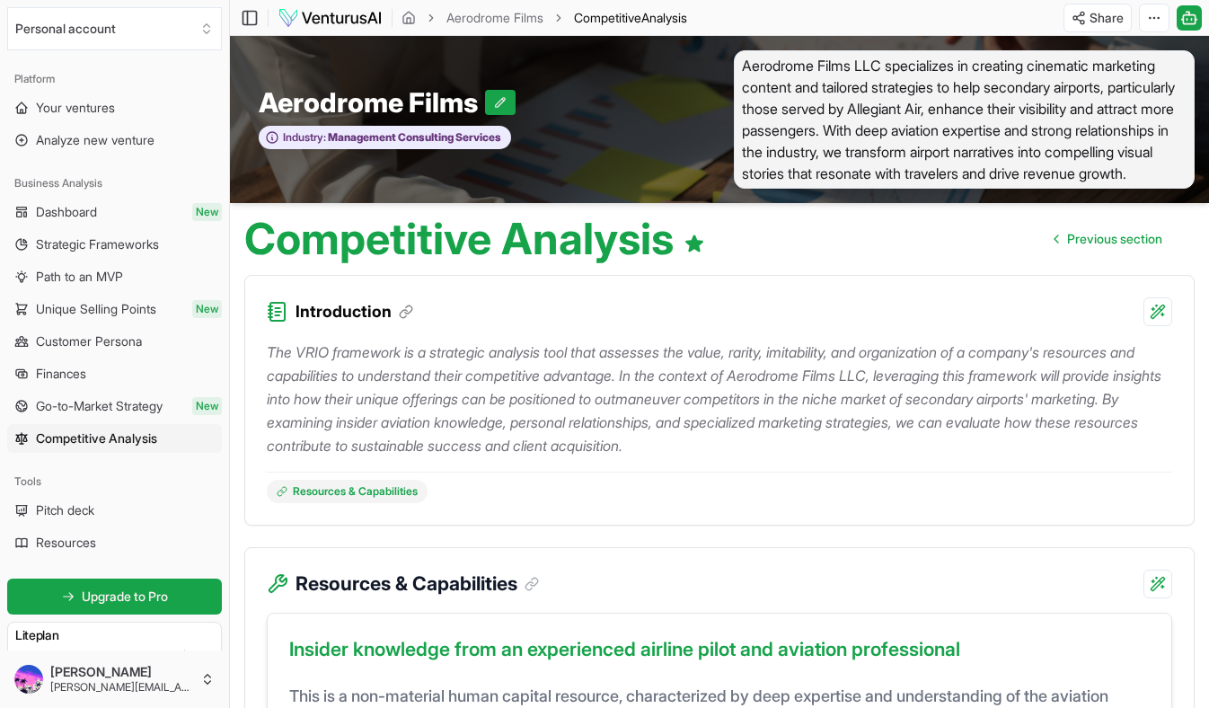
click at [1097, 235] on span "Previous section" at bounding box center [1114, 239] width 95 height 18
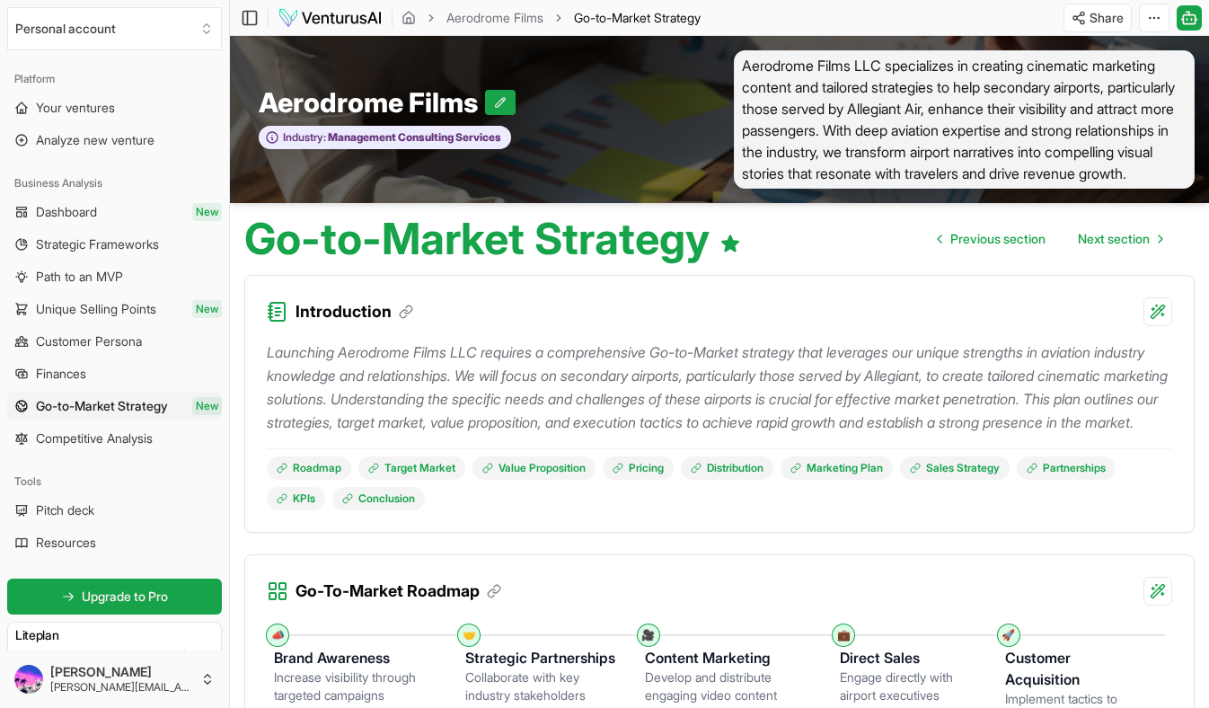
click at [1097, 235] on span "Next section" at bounding box center [1114, 239] width 72 height 18
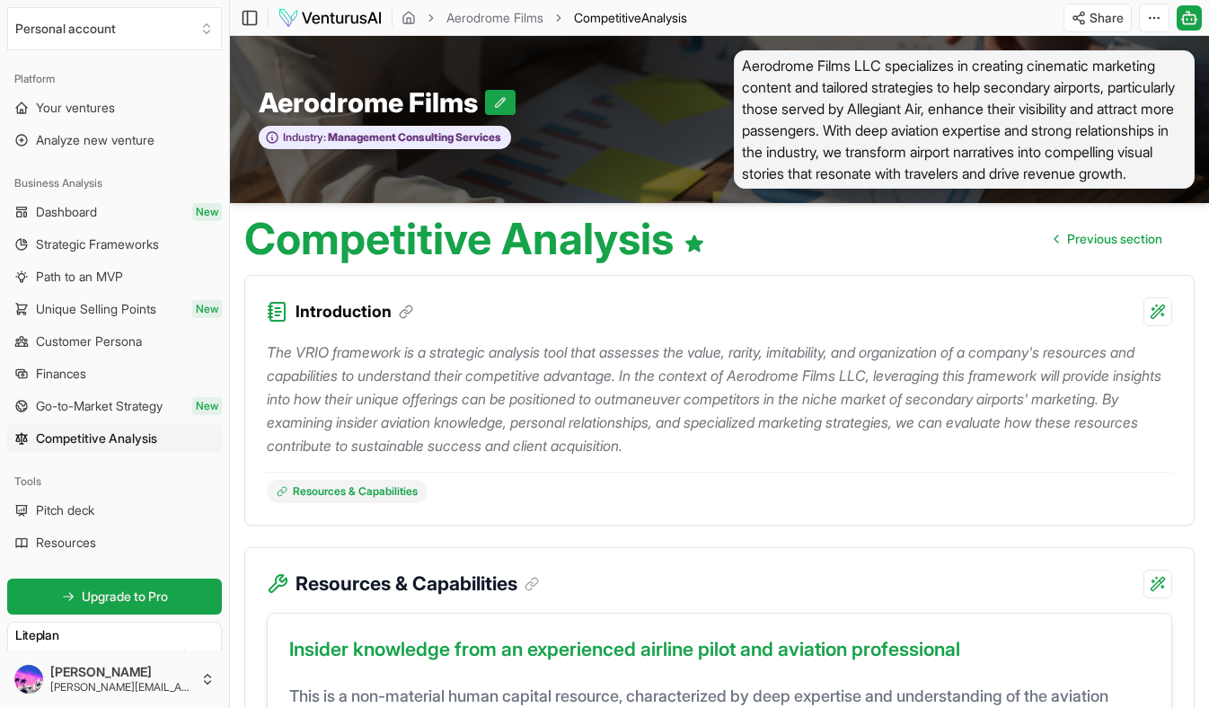
click at [1097, 235] on span "Previous section" at bounding box center [1114, 239] width 95 height 18
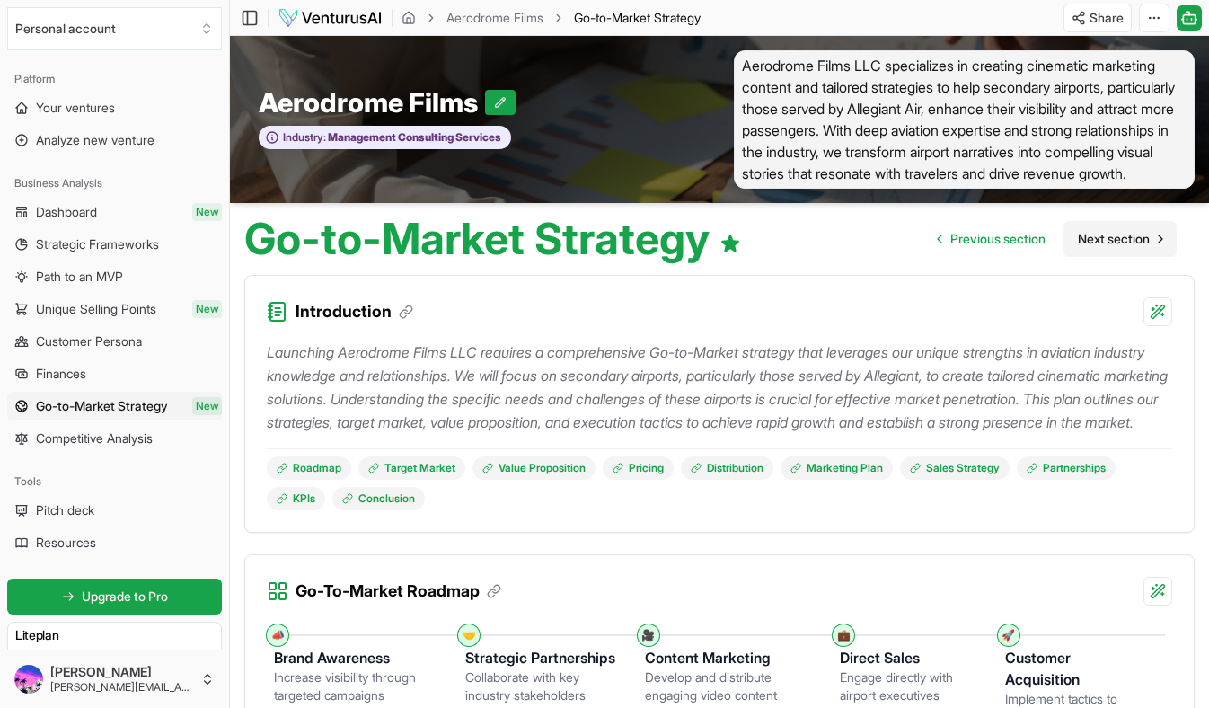
click at [1097, 235] on span "Next section" at bounding box center [1114, 239] width 72 height 18
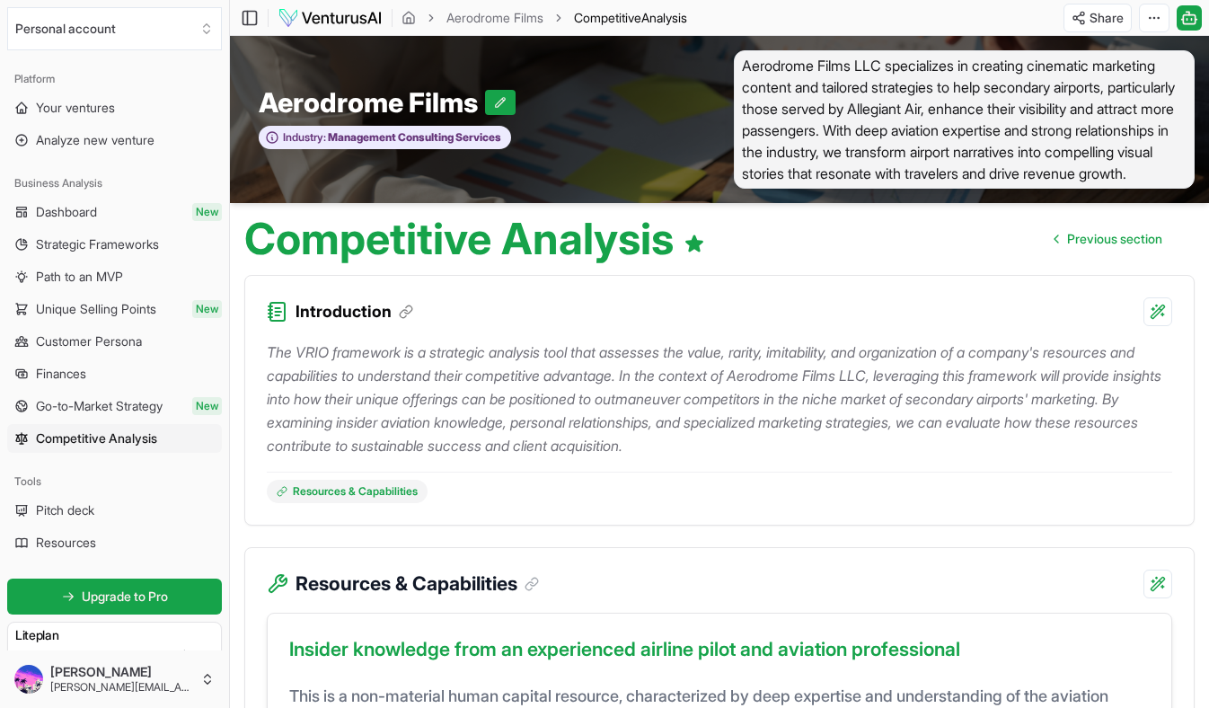
click at [1097, 235] on span "Previous section" at bounding box center [1114, 239] width 95 height 18
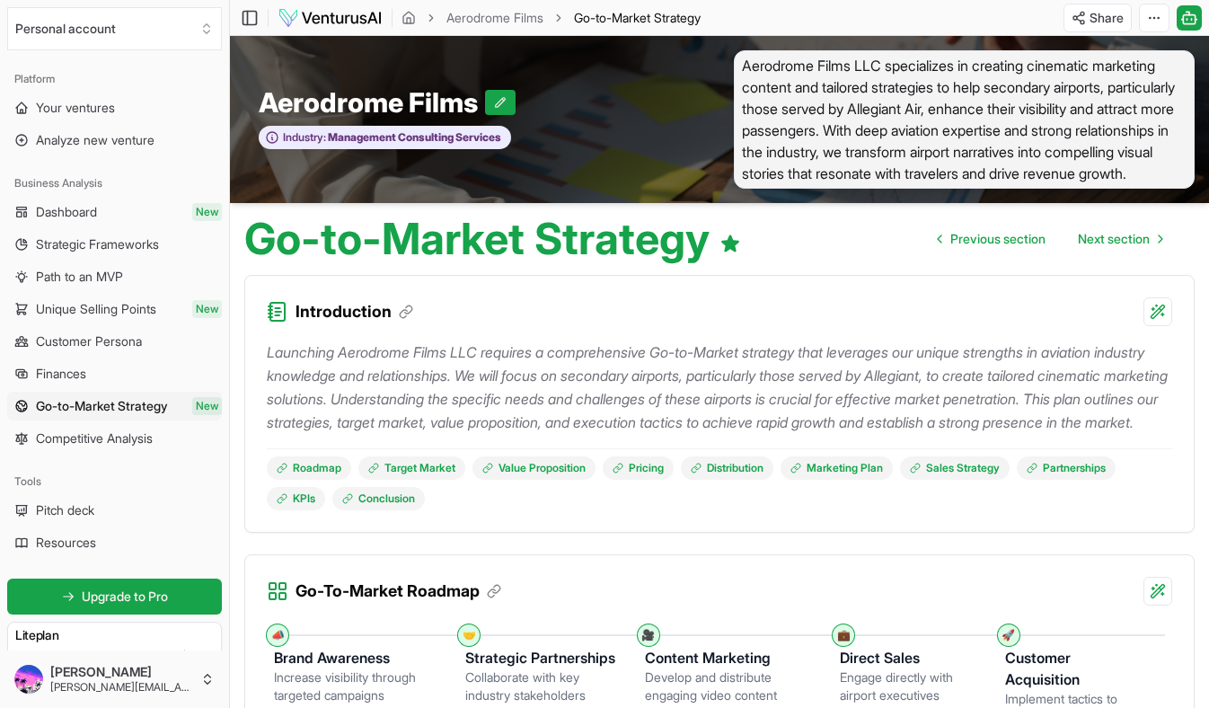
click at [1097, 235] on span "Next section" at bounding box center [1114, 239] width 72 height 18
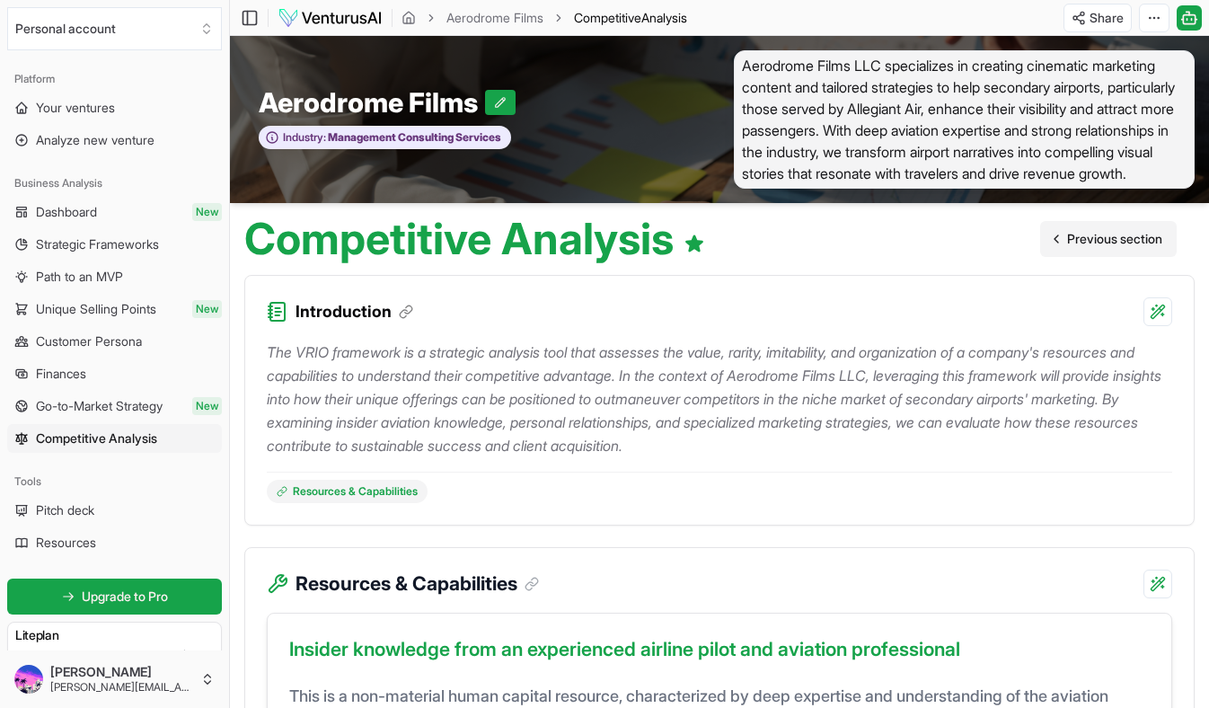
click at [1098, 235] on span "Previous section" at bounding box center [1114, 239] width 95 height 18
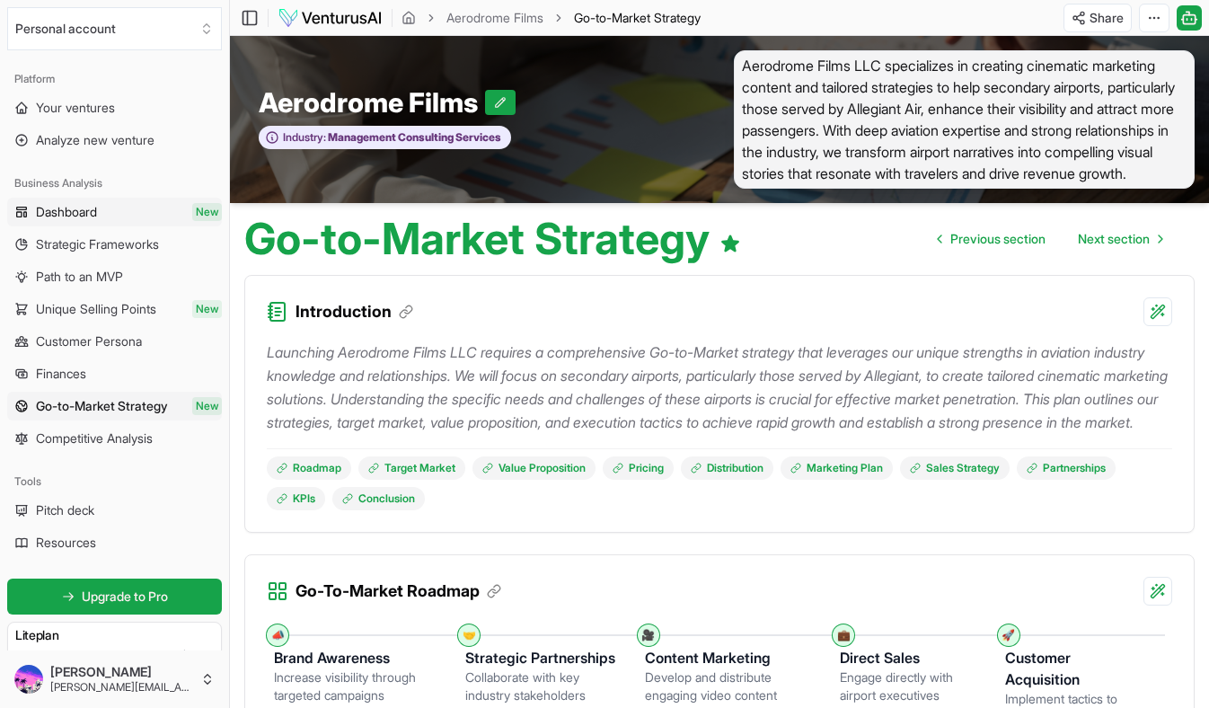
click at [143, 213] on link "Dashboard New" at bounding box center [114, 212] width 215 height 29
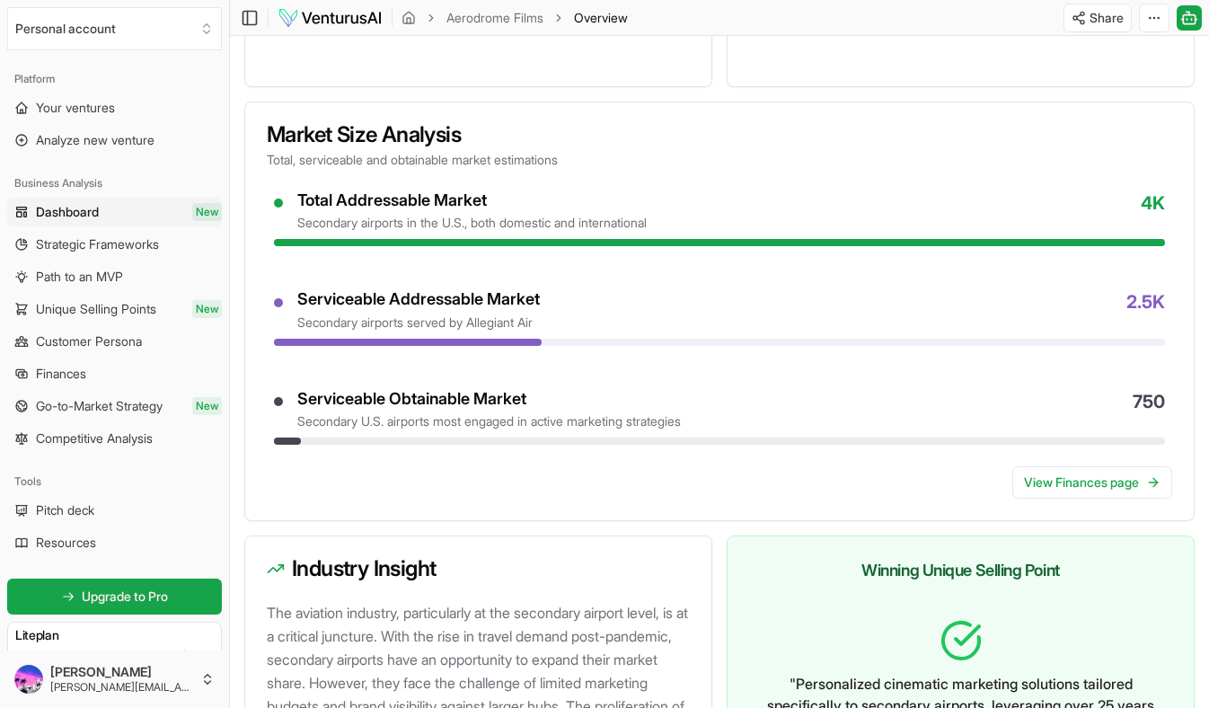
scroll to position [1865, 0]
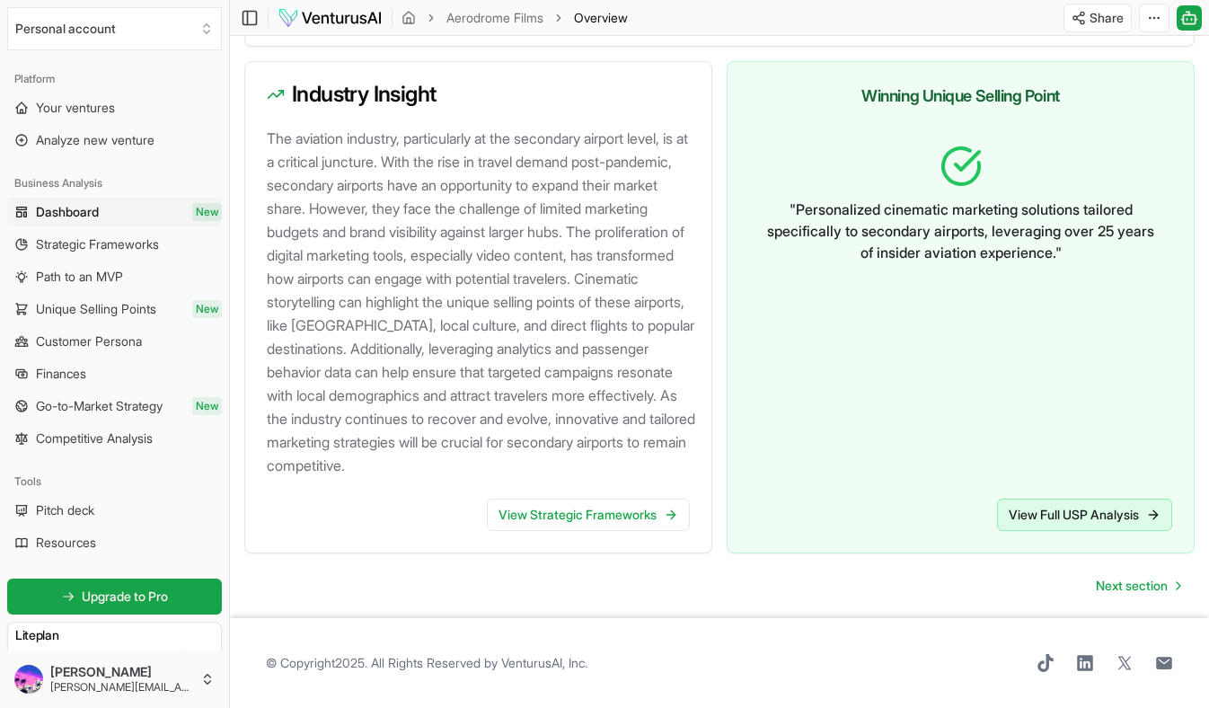
click at [1025, 523] on link "View Full USP Analysis" at bounding box center [1084, 514] width 175 height 32
